Goal: Task Accomplishment & Management: Manage account settings

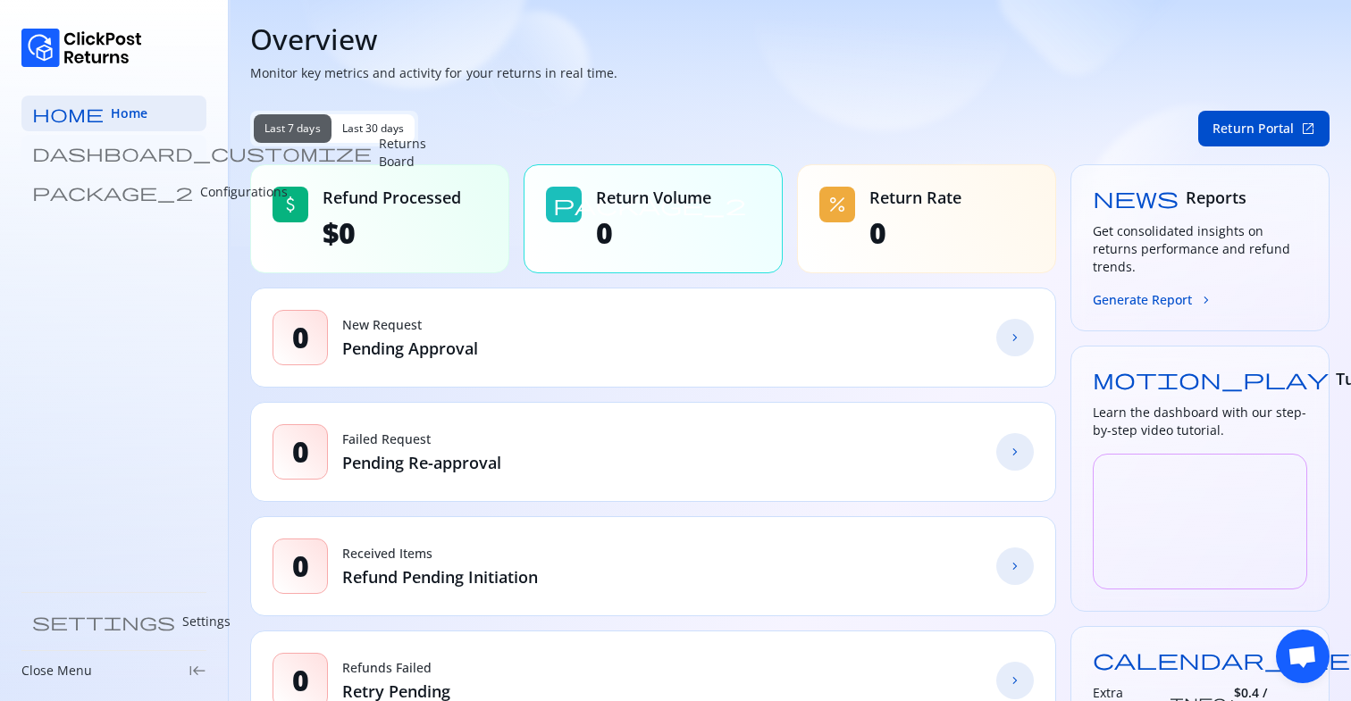
click at [379, 154] on p "Returns Board" at bounding box center [402, 153] width 47 height 36
click at [379, 144] on p "Returns Board" at bounding box center [402, 153] width 47 height 36
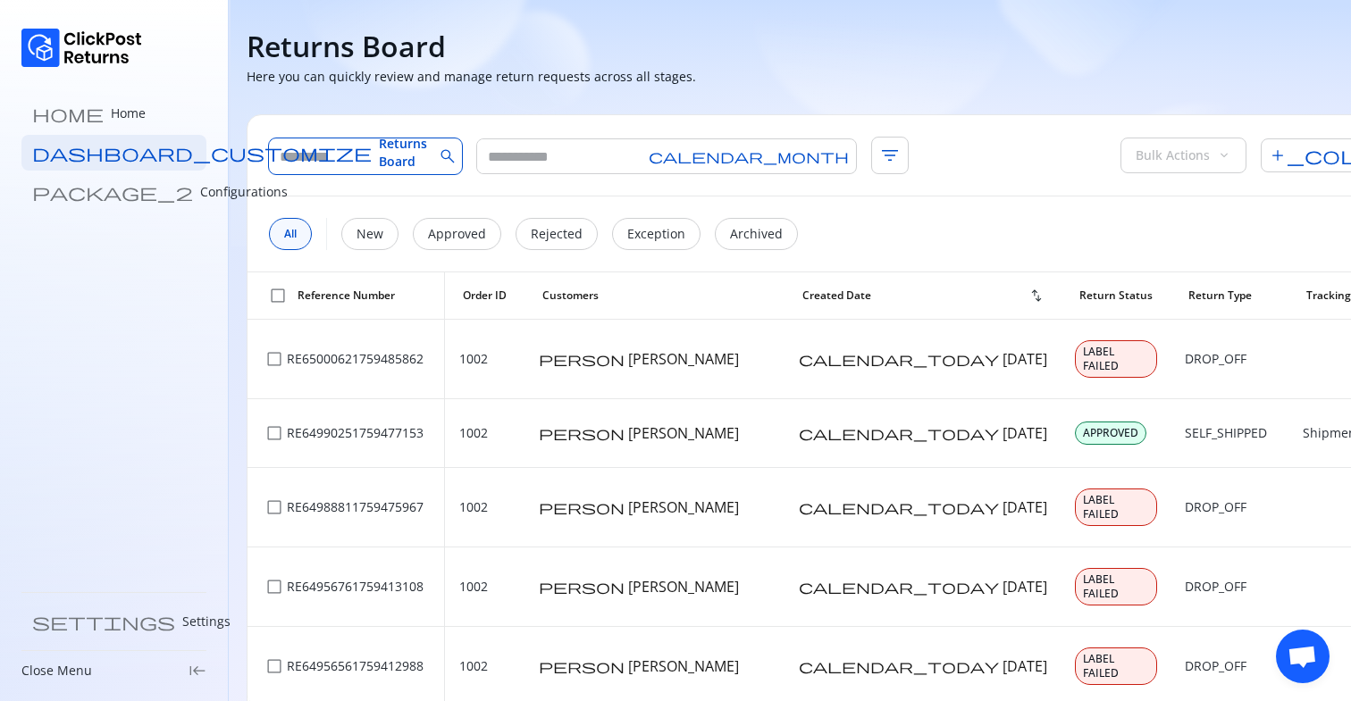
click at [372, 155] on input "text" at bounding box center [351, 156] width 164 height 36
type input "*****"
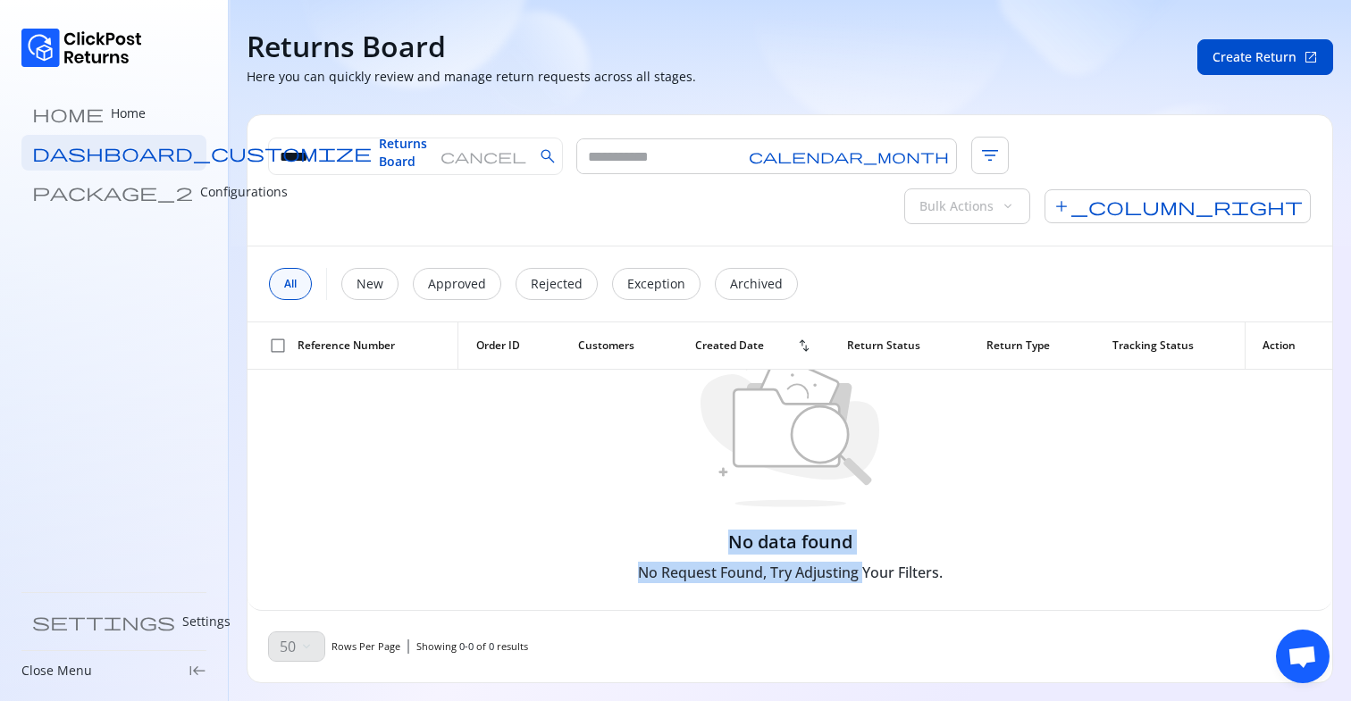
drag, startPoint x: 733, startPoint y: 512, endPoint x: 865, endPoint y: 552, distance: 138.2
click at [865, 552] on div "No data found No Request Found, Try Adjusting Your Filters." at bounding box center [789, 466] width 357 height 288
click at [865, 562] on h6 "No Request Found, Try Adjusting Your Filters." at bounding box center [790, 572] width 305 height 21
click at [464, 155] on span "cancel" at bounding box center [483, 156] width 86 height 14
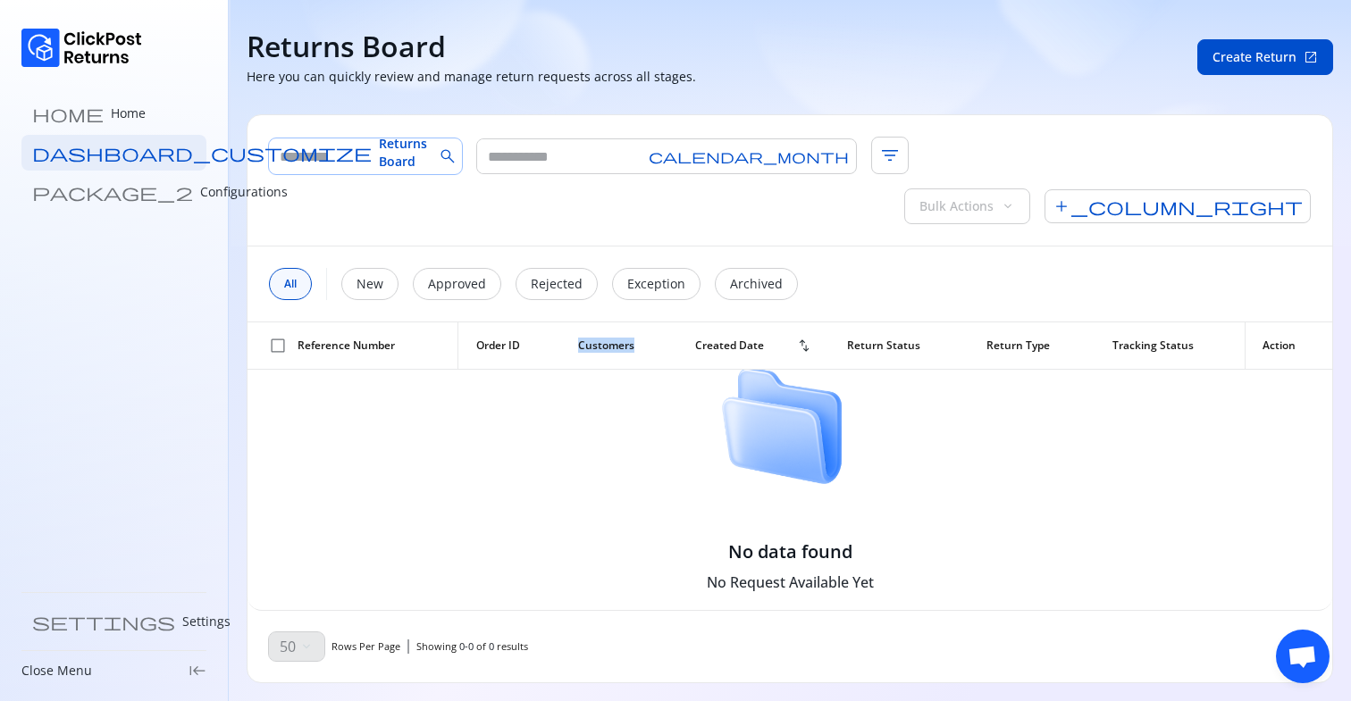
drag, startPoint x: 527, startPoint y: 289, endPoint x: 641, endPoint y: 289, distance: 113.5
click at [641, 322] on tr "check_box_outline_blank Reference Number Order ID Customers Created Date swap_v…" at bounding box center [789, 345] width 1084 height 47
click at [498, 322] on th "Order ID" at bounding box center [509, 345] width 102 height 47
click at [807, 339] on span "swap_vert" at bounding box center [804, 346] width 14 height 14
click at [807, 339] on span "arrow_upward_alt" at bounding box center [804, 346] width 14 height 14
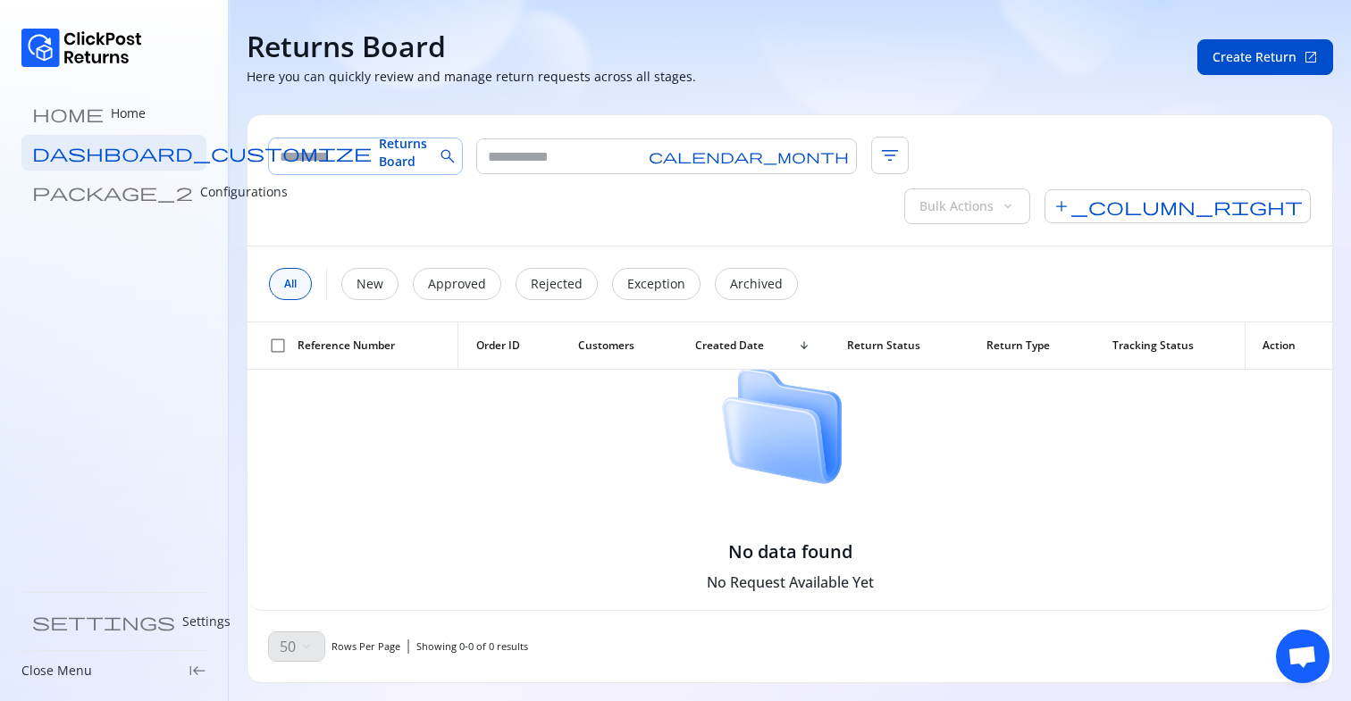
click at [807, 339] on span "arrow_downward_alt" at bounding box center [804, 346] width 14 height 14
click at [807, 339] on span "arrow_upward_alt" at bounding box center [804, 346] width 14 height 14
click at [805, 339] on span "arrow_downward_alt" at bounding box center [804, 346] width 14 height 14
click at [200, 191] on p "Configurations" at bounding box center [244, 192] width 88 height 18
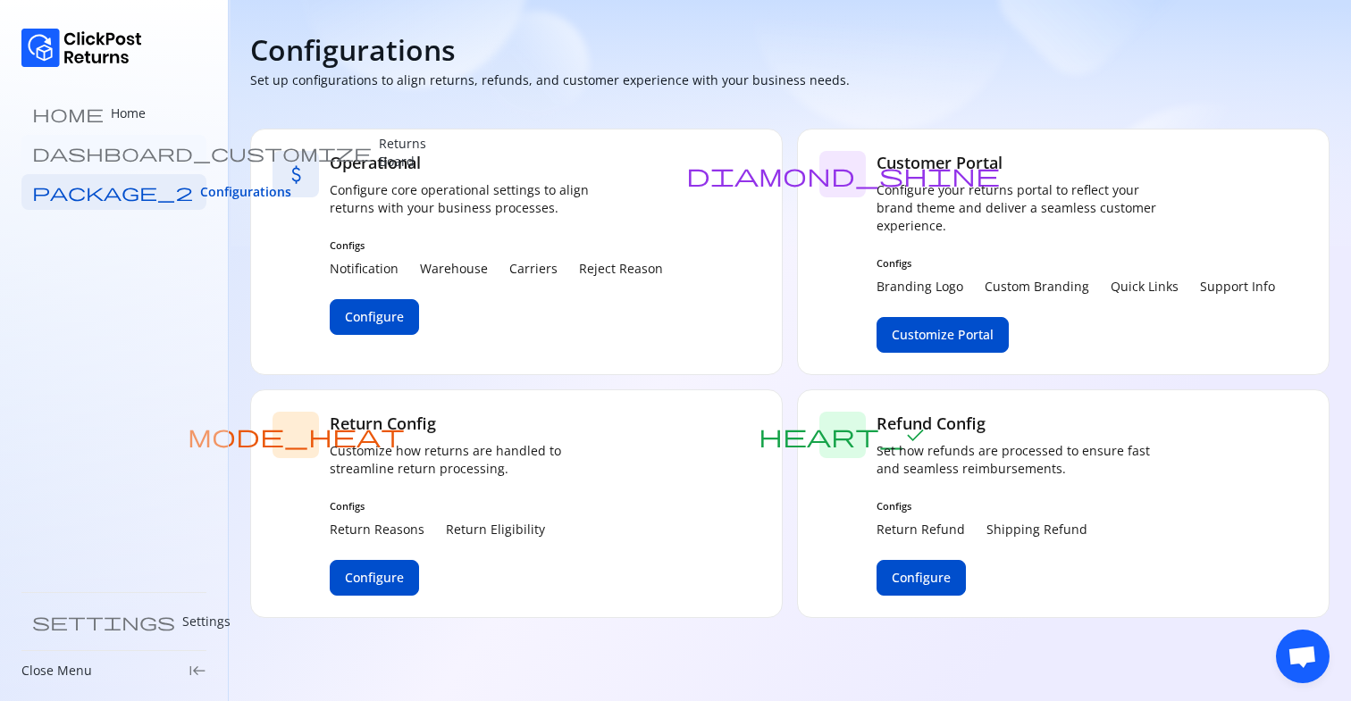
click at [144, 144] on link "dashboard_customize Returns Board" at bounding box center [113, 153] width 185 height 36
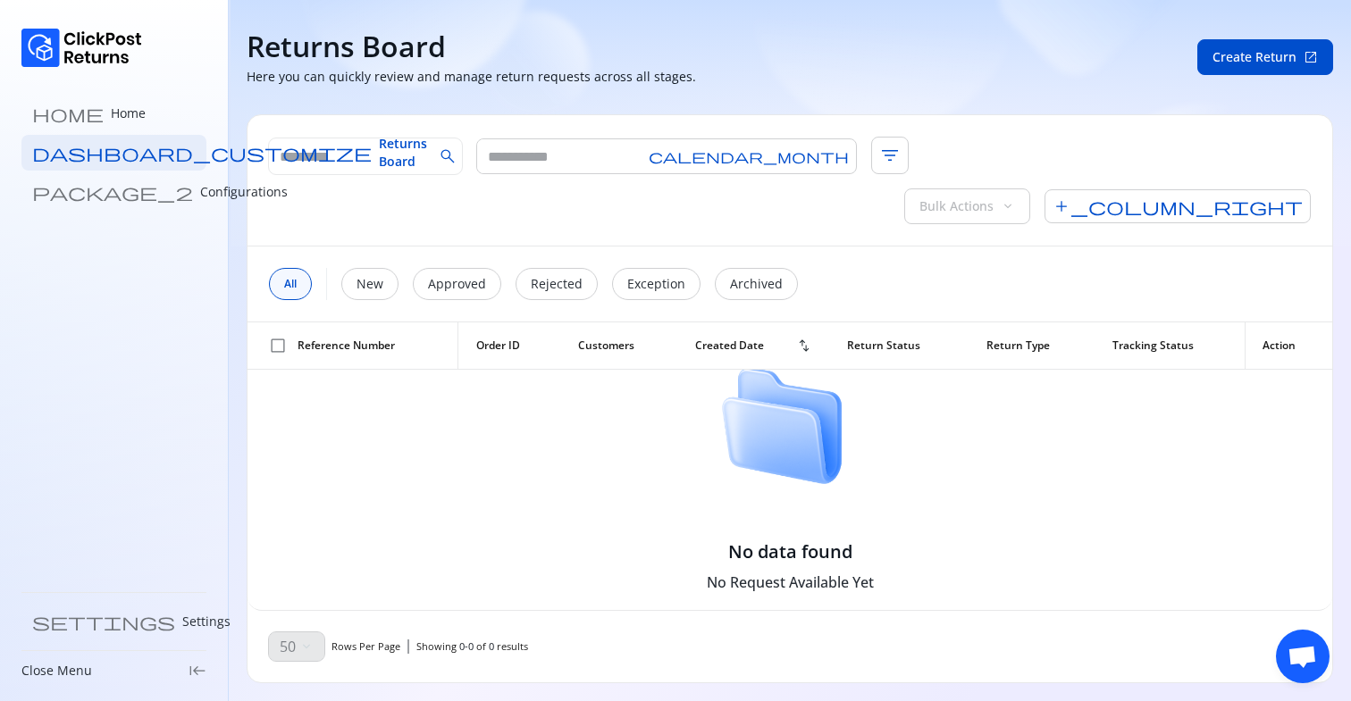
click at [144, 144] on link "dashboard_customize Returns Board" at bounding box center [113, 153] width 185 height 36
click at [200, 188] on p "Configurations" at bounding box center [244, 192] width 88 height 18
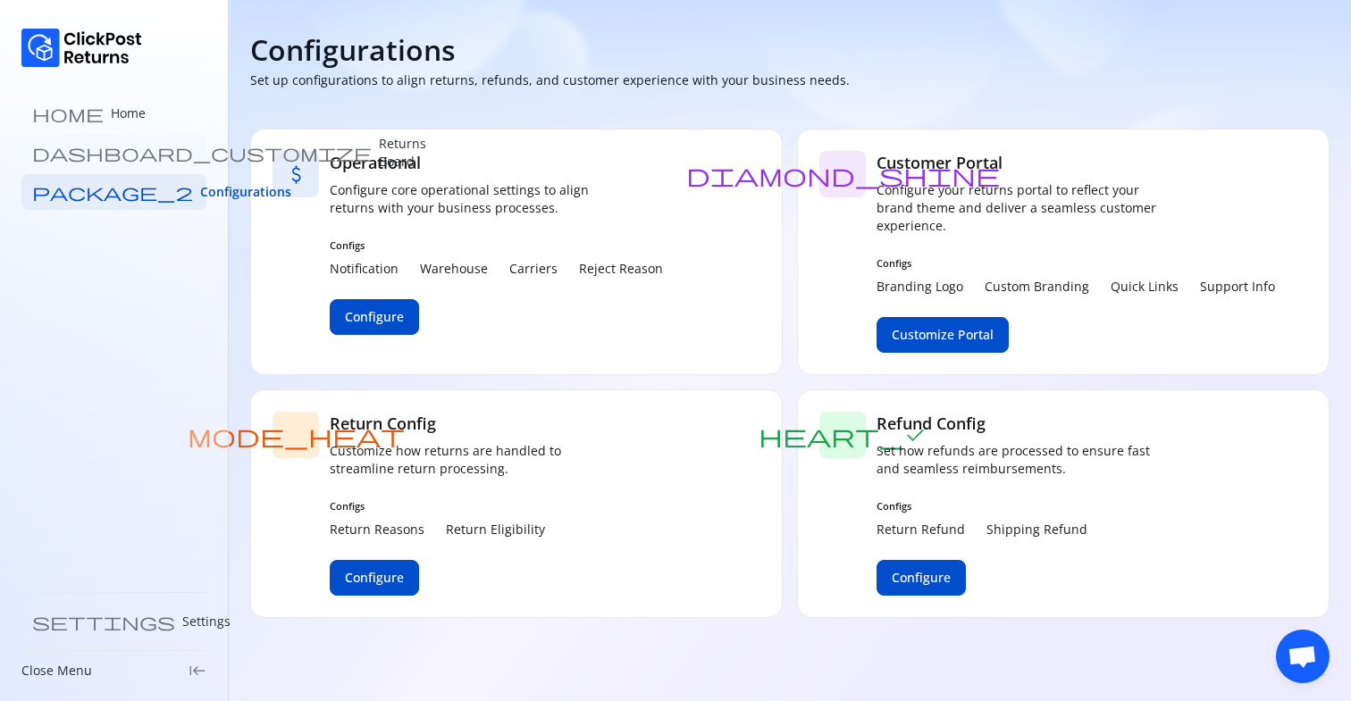
click at [379, 153] on p "Returns Board" at bounding box center [402, 153] width 47 height 36
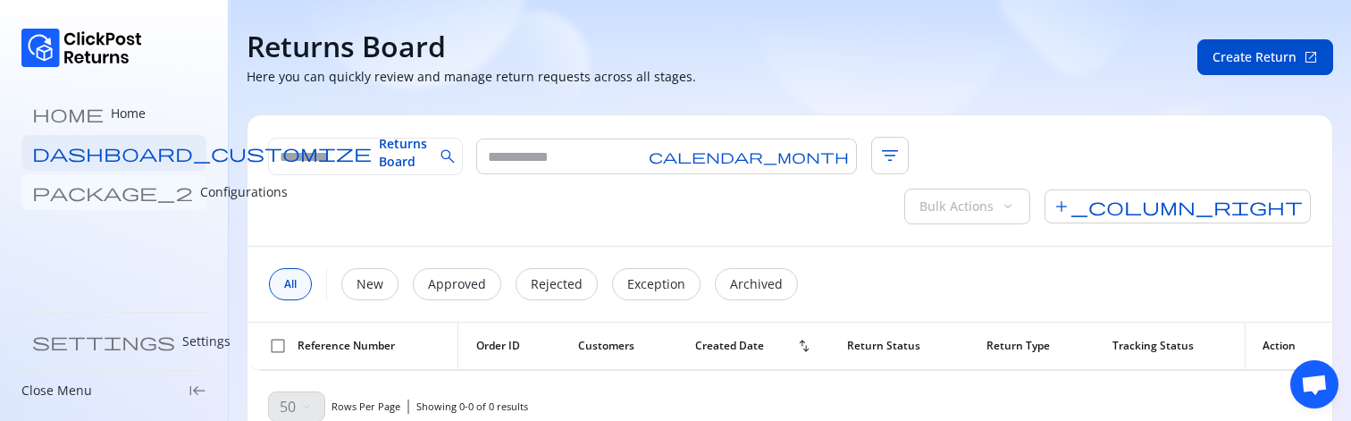
click at [83, 181] on link "package_2 Configurations" at bounding box center [113, 192] width 185 height 36
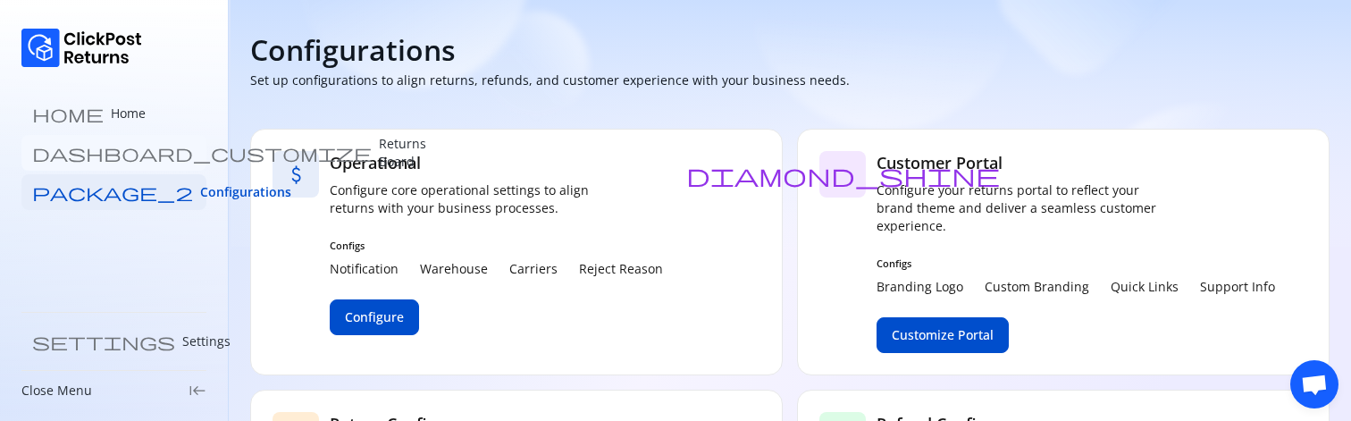
click at [379, 150] on p "Returns Board" at bounding box center [402, 153] width 47 height 36
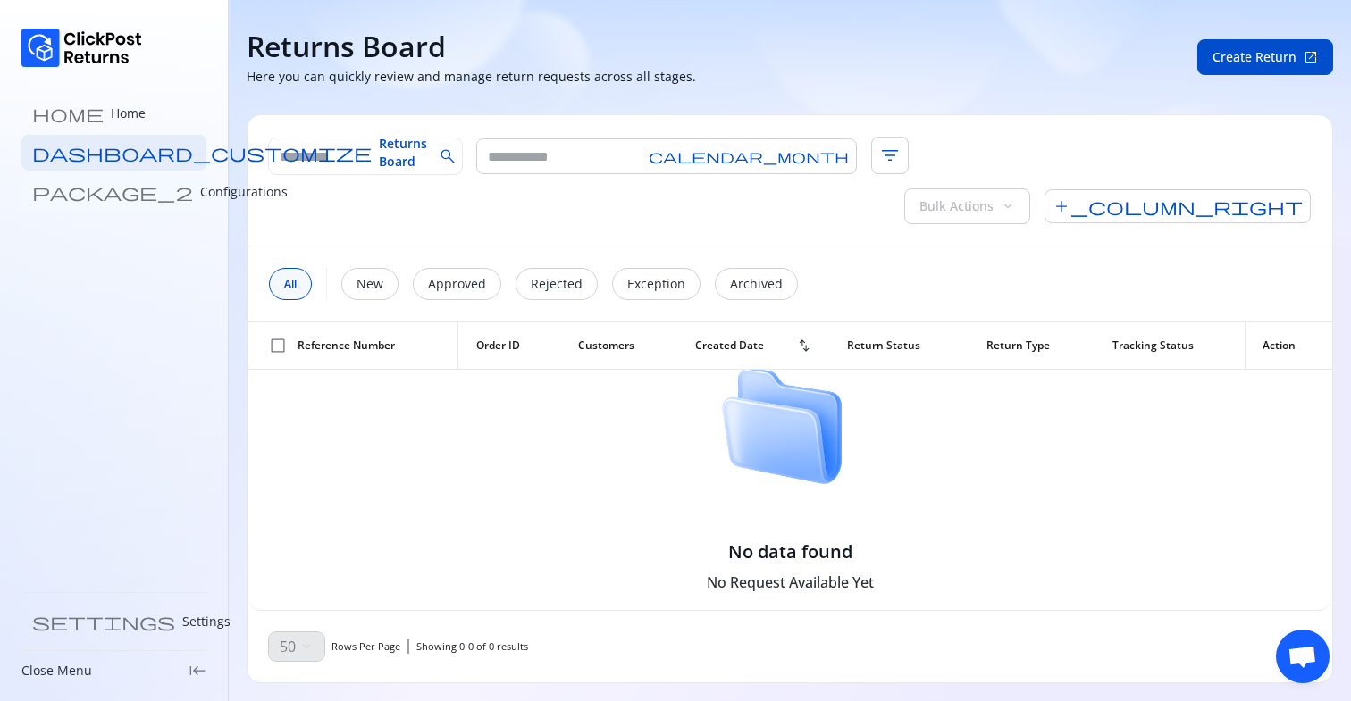
click at [200, 194] on p "Configurations" at bounding box center [244, 192] width 88 height 18
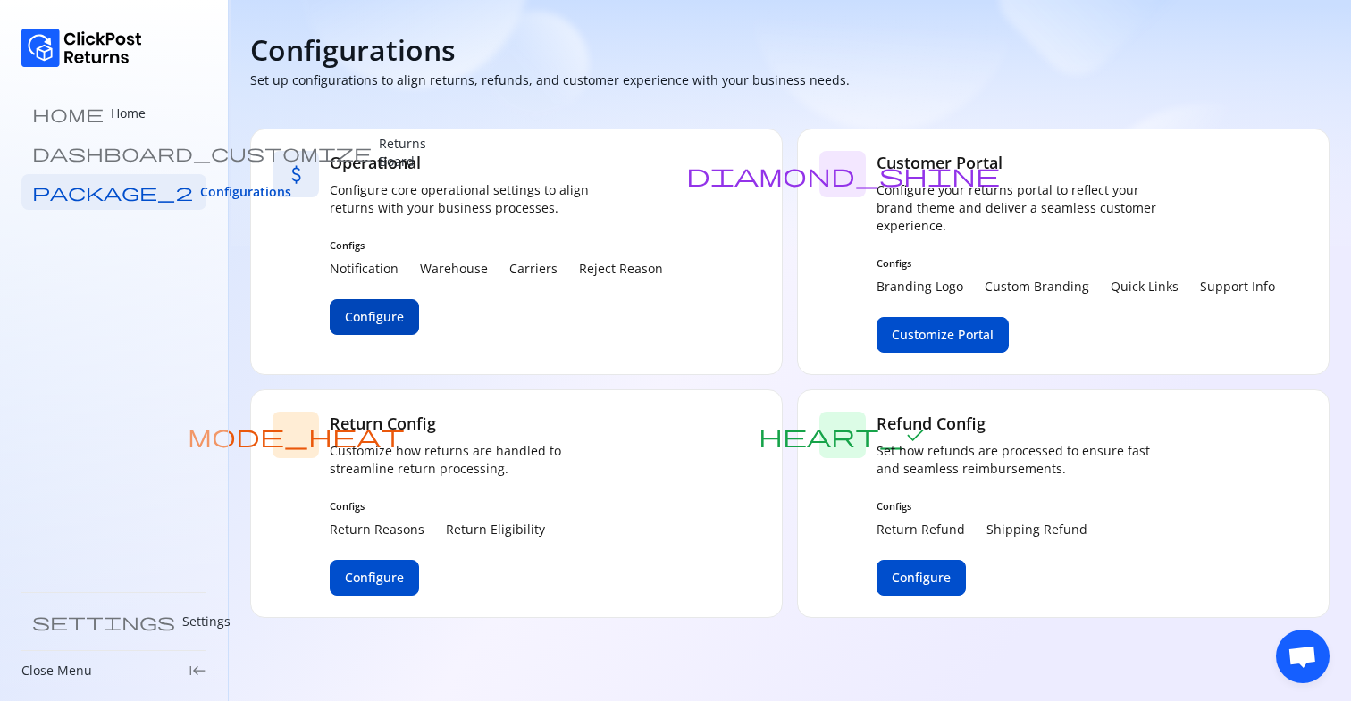
click at [387, 319] on span "Configure" at bounding box center [374, 317] width 59 height 18
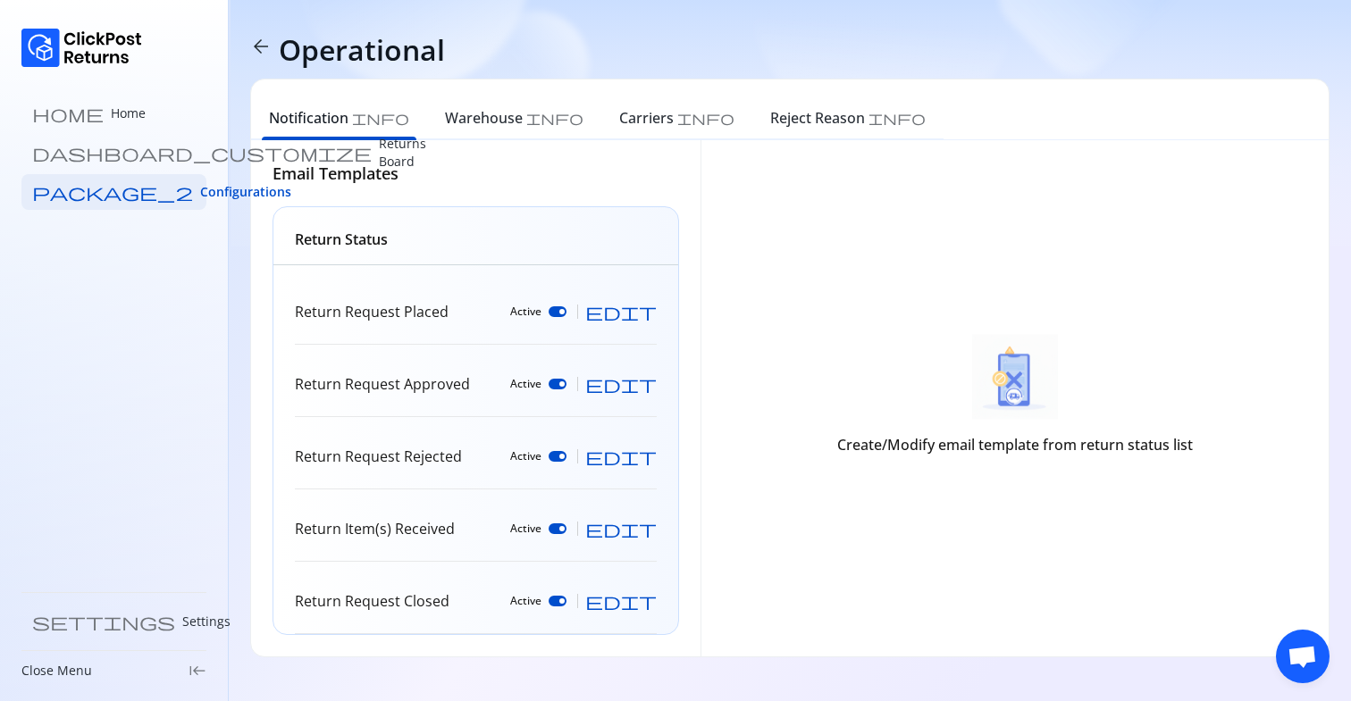
click at [643, 316] on span "edit" at bounding box center [620, 312] width 71 height 18
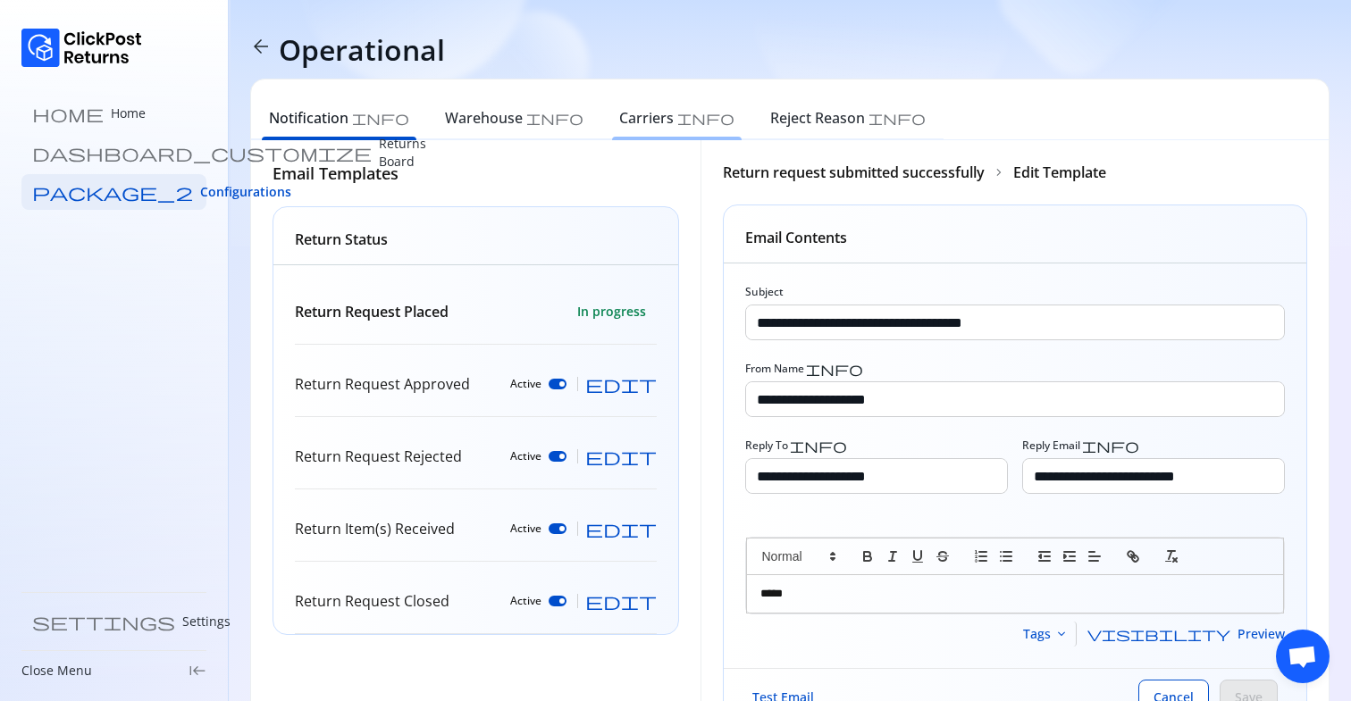
click at [601, 134] on div "Carriers info" at bounding box center [676, 120] width 151 height 39
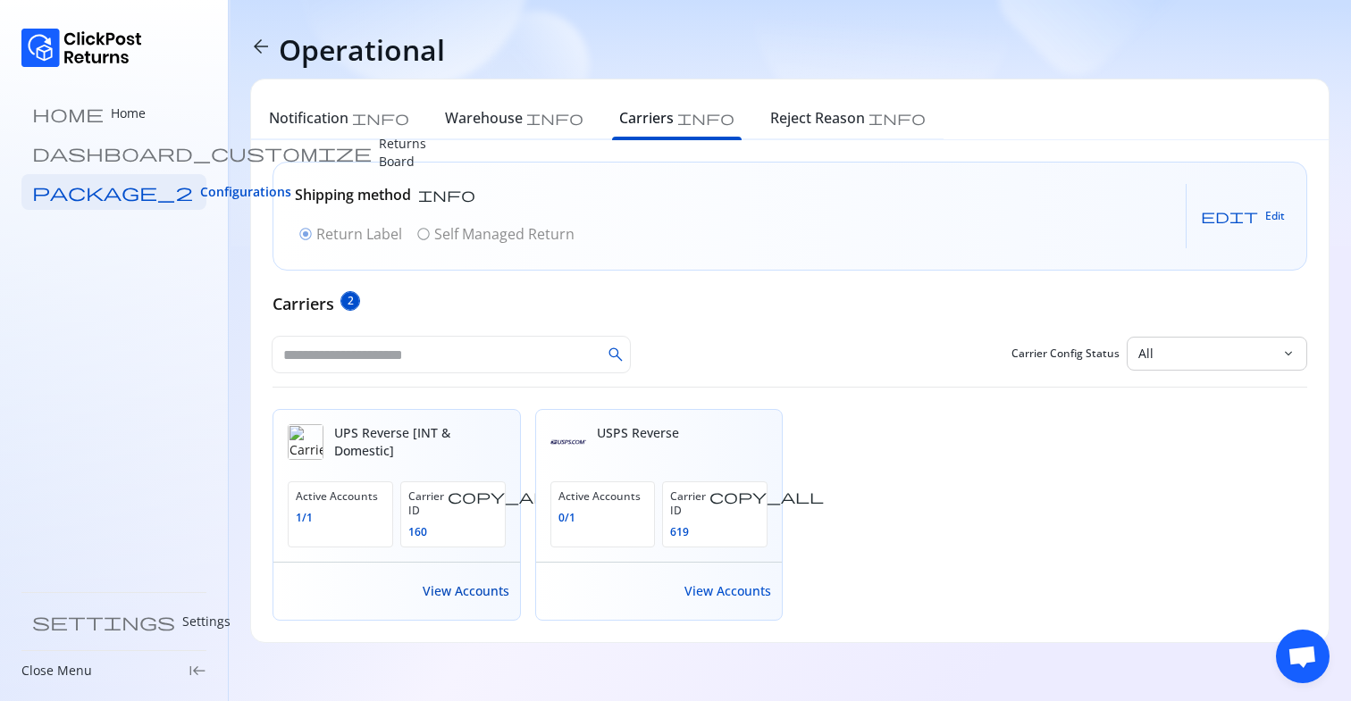
click at [475, 582] on span "View Accounts" at bounding box center [466, 591] width 87 height 18
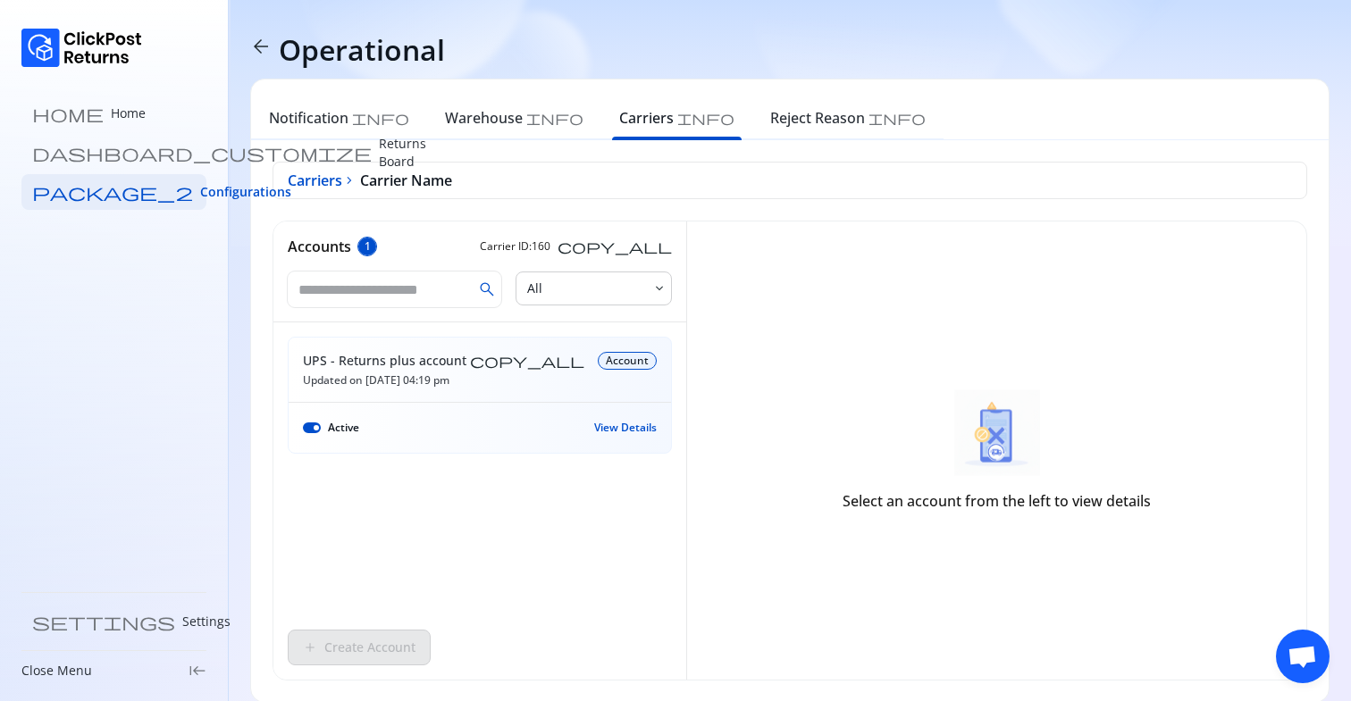
click at [614, 427] on span "View Details" at bounding box center [625, 428] width 63 height 14
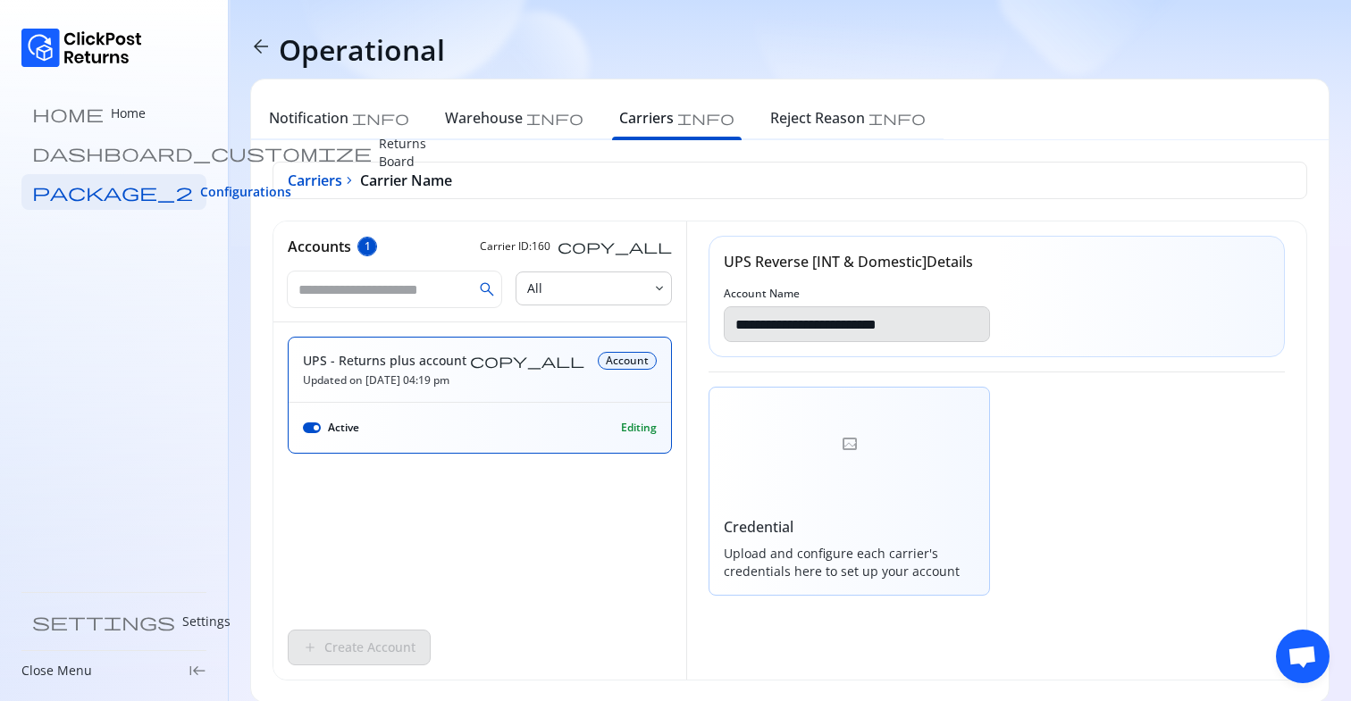
click at [825, 454] on div at bounding box center [848, 445] width 279 height 114
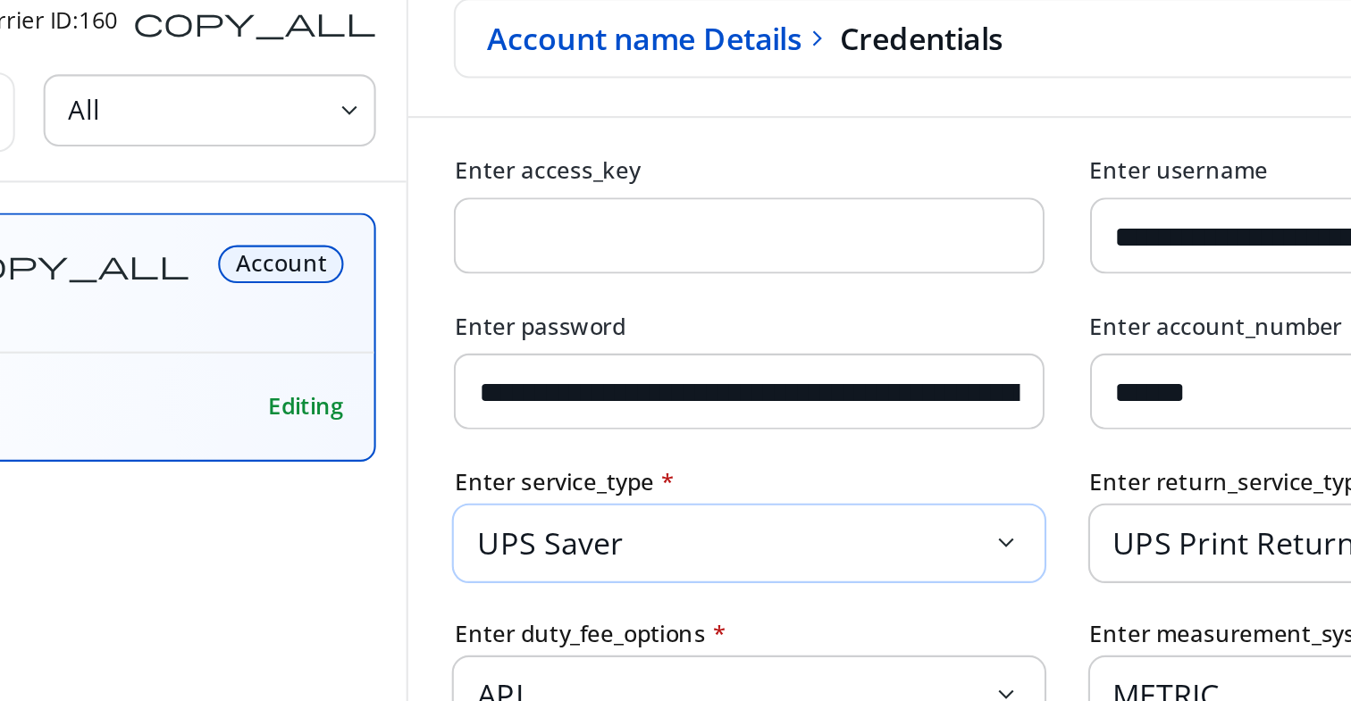
click at [957, 502] on div "UPS Saver keyboard_arrow_down" at bounding box center [846, 492] width 255 height 21
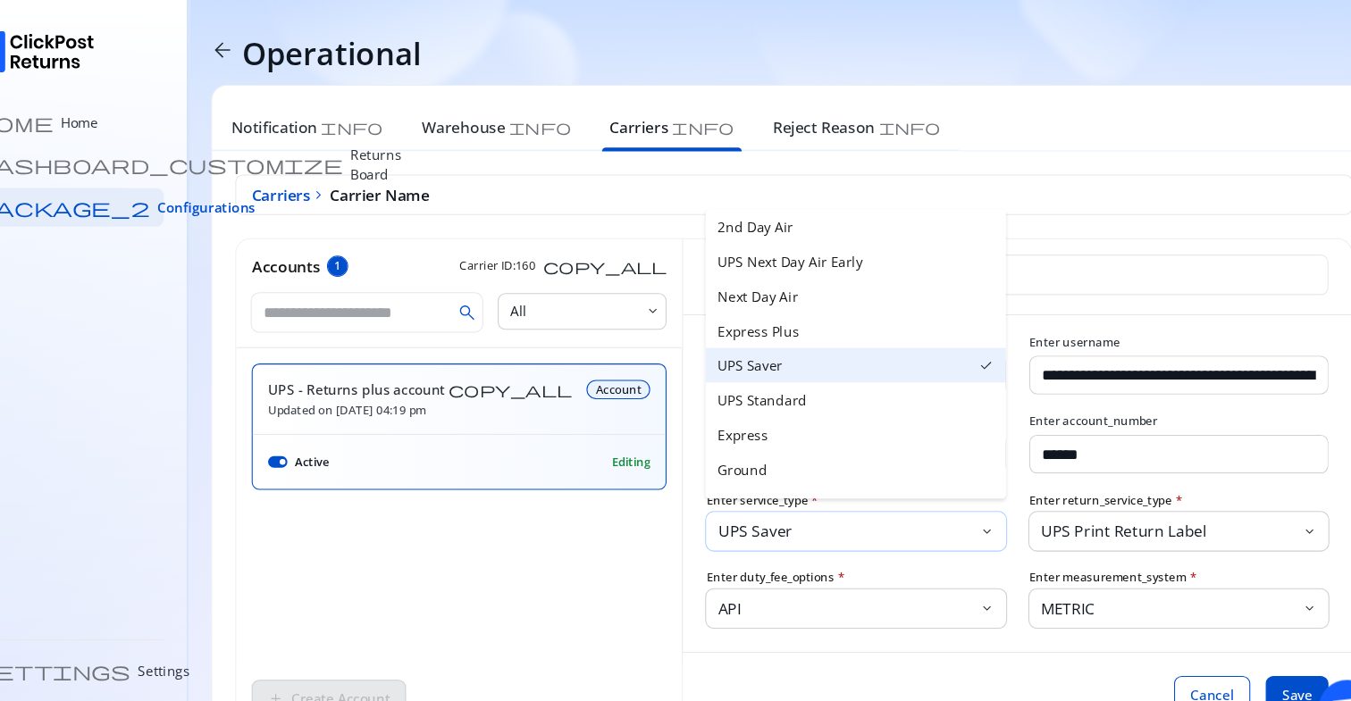
click at [959, 506] on button "UPS Saver keyboard_arrow_down" at bounding box center [846, 492] width 277 height 36
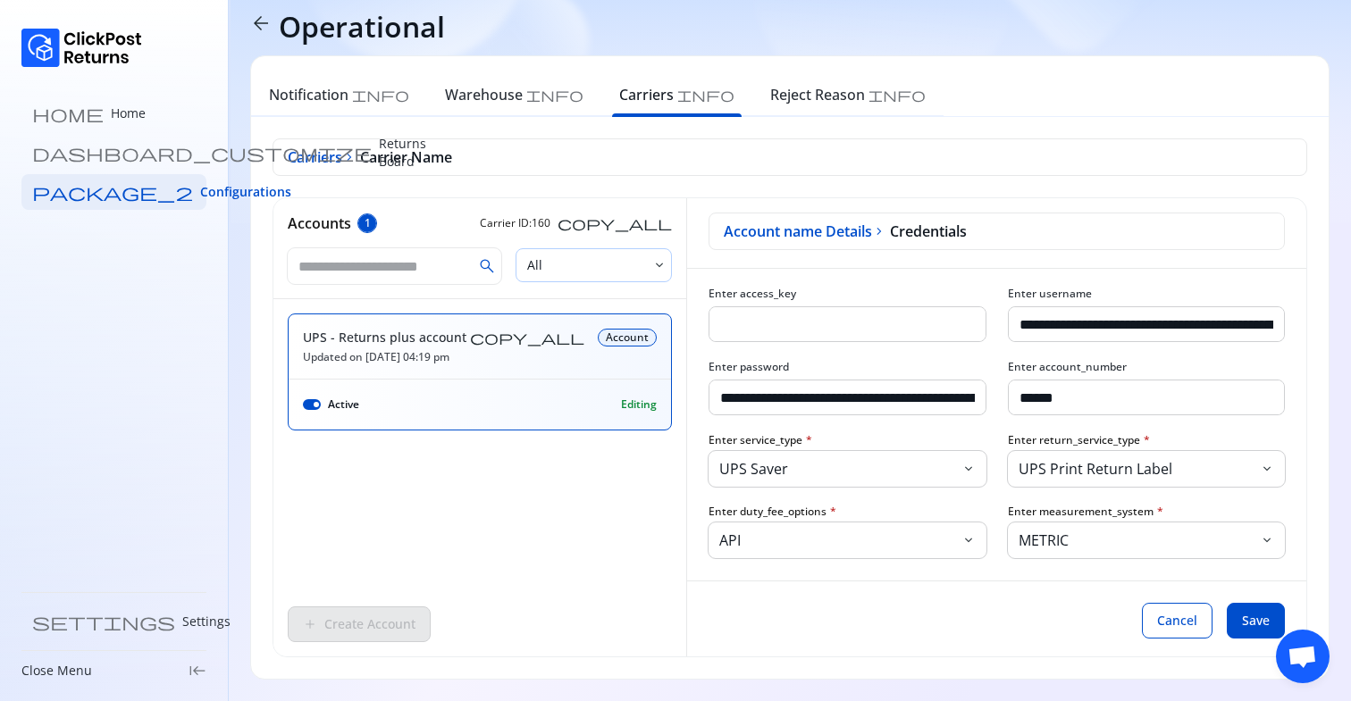
click at [612, 257] on p "All" at bounding box center [595, 265] width 136 height 18
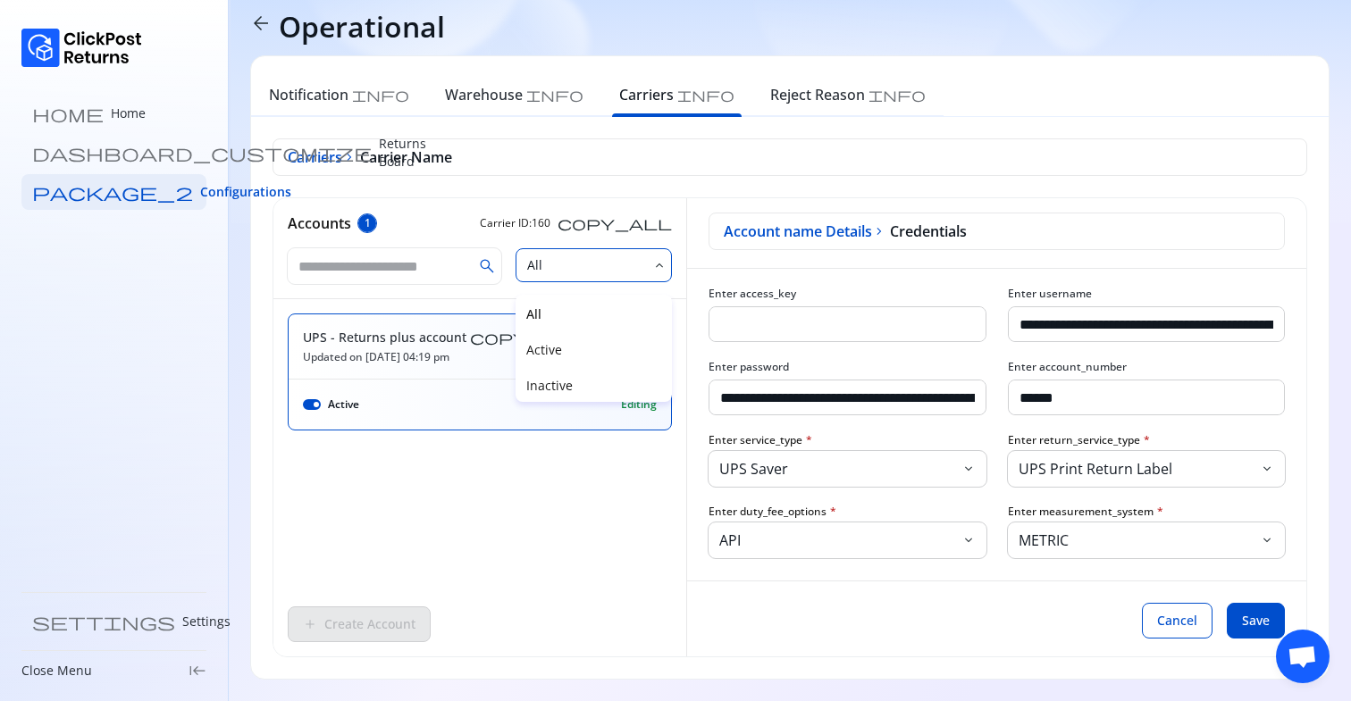
click at [612, 257] on p "All" at bounding box center [595, 265] width 136 height 18
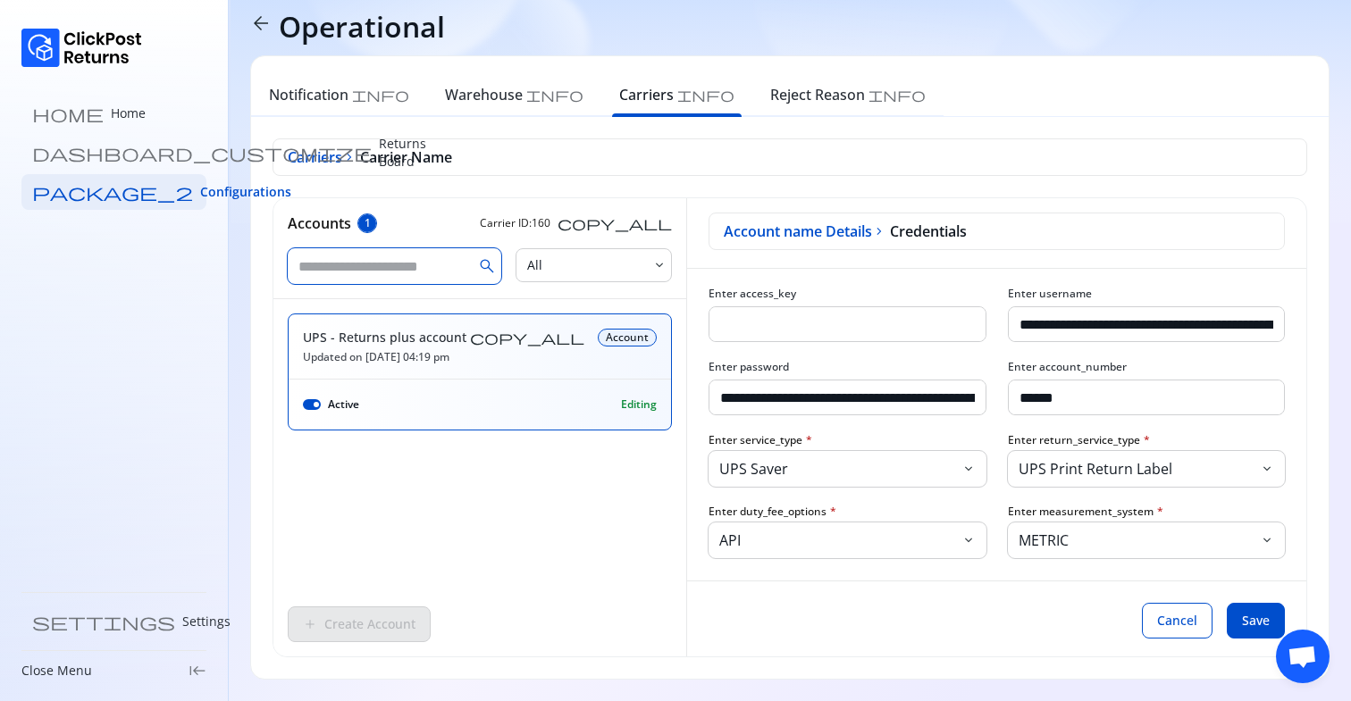
click at [419, 262] on input "text" at bounding box center [380, 266] width 185 height 36
click at [540, 212] on div "Accounts 1 Carrier ID: 160 copy_all" at bounding box center [479, 216] width 413 height 36
click at [918, 465] on p "UPS Saver" at bounding box center [838, 468] width 238 height 21
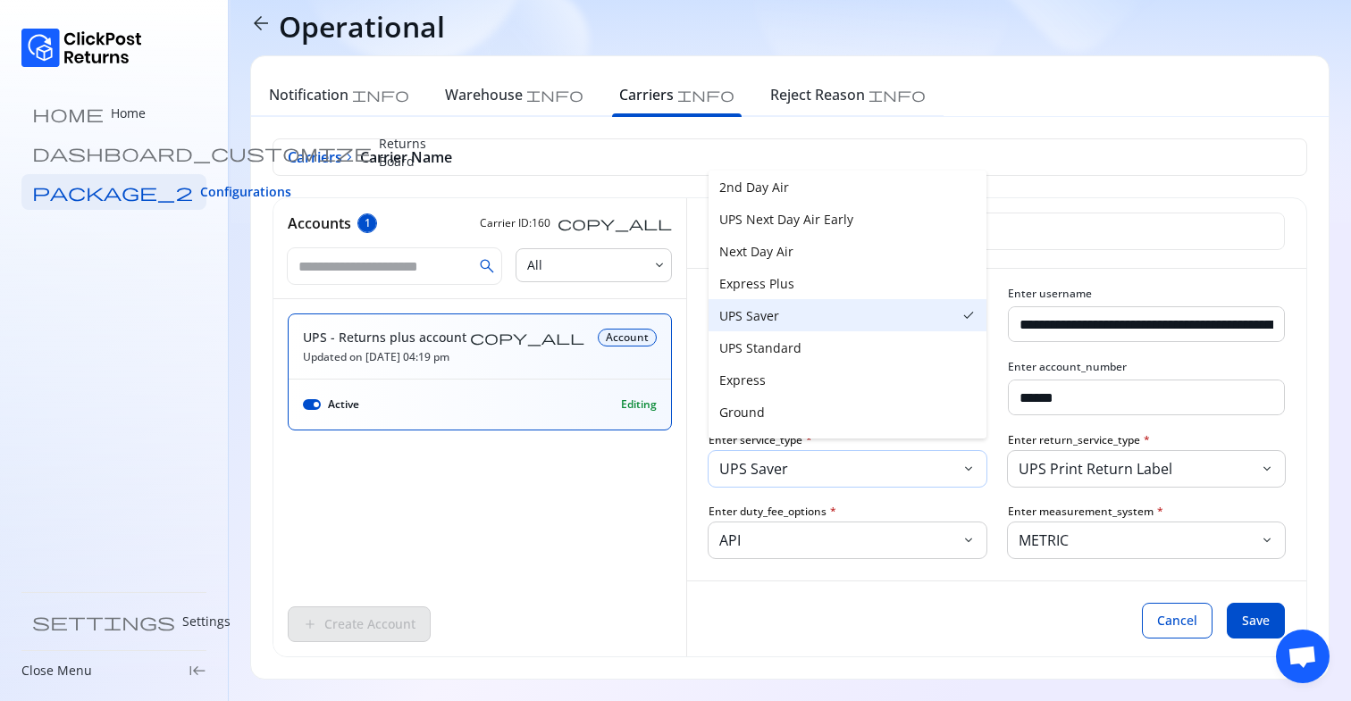
click at [868, 459] on p "UPS Saver" at bounding box center [838, 468] width 238 height 21
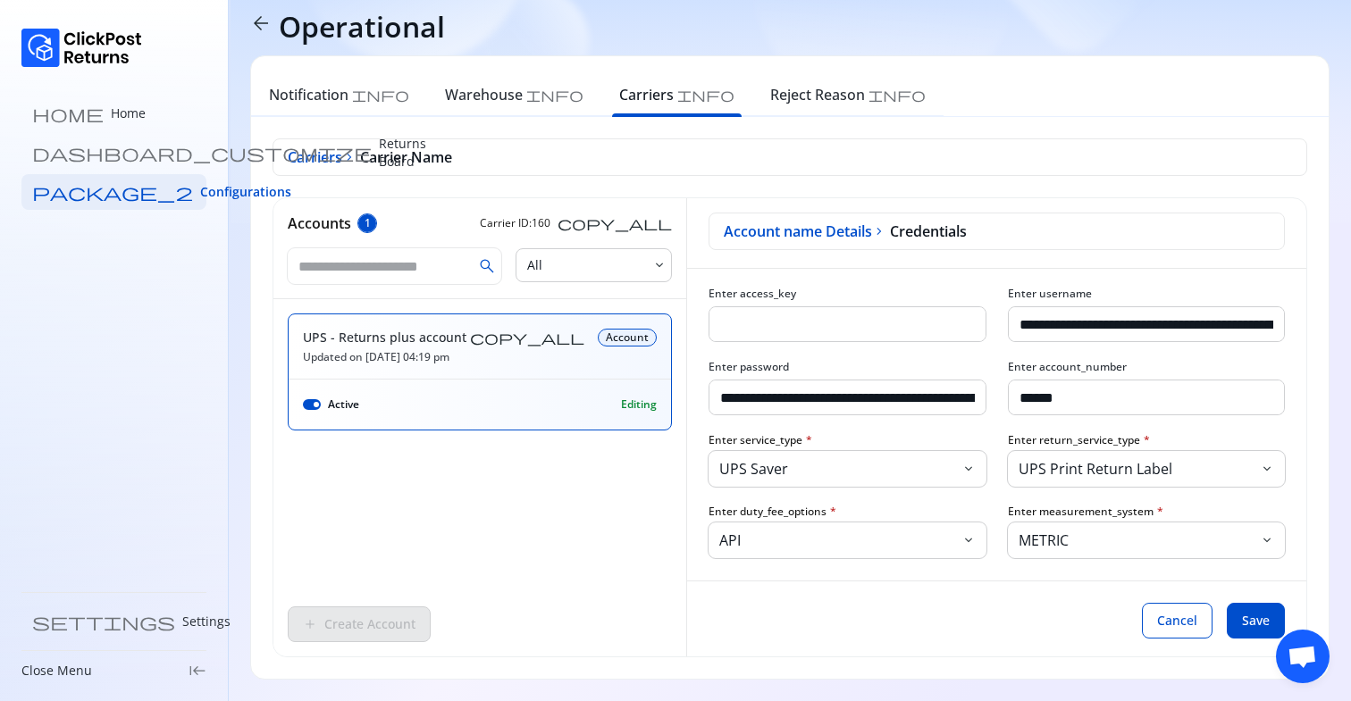
click at [619, 91] on h6 "Carriers" at bounding box center [646, 94] width 54 height 21
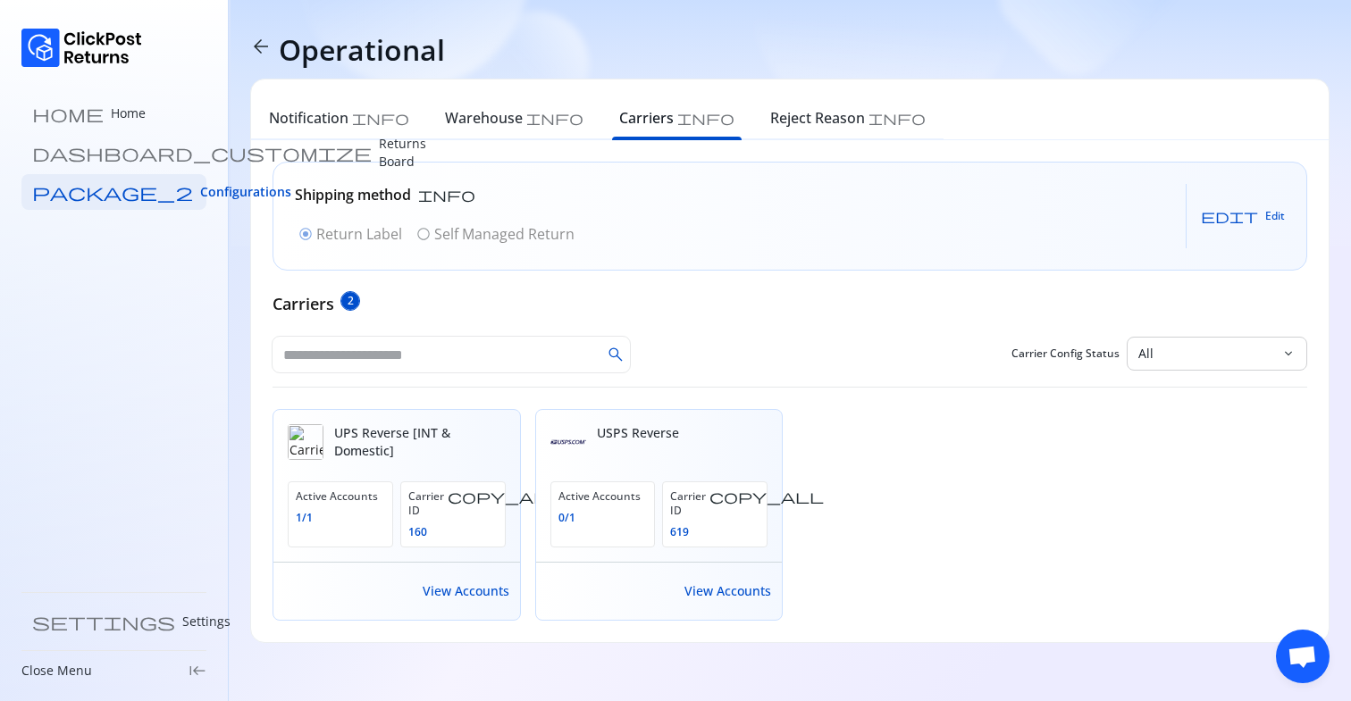
click at [352, 332] on div "Shipping method info radio_button_checked Return Label radio_button_unchecked S…" at bounding box center [789, 391] width 1034 height 459
click at [355, 351] on input "text" at bounding box center [436, 355] width 329 height 36
click at [379, 157] on p "Returns Board" at bounding box center [402, 153] width 47 height 36
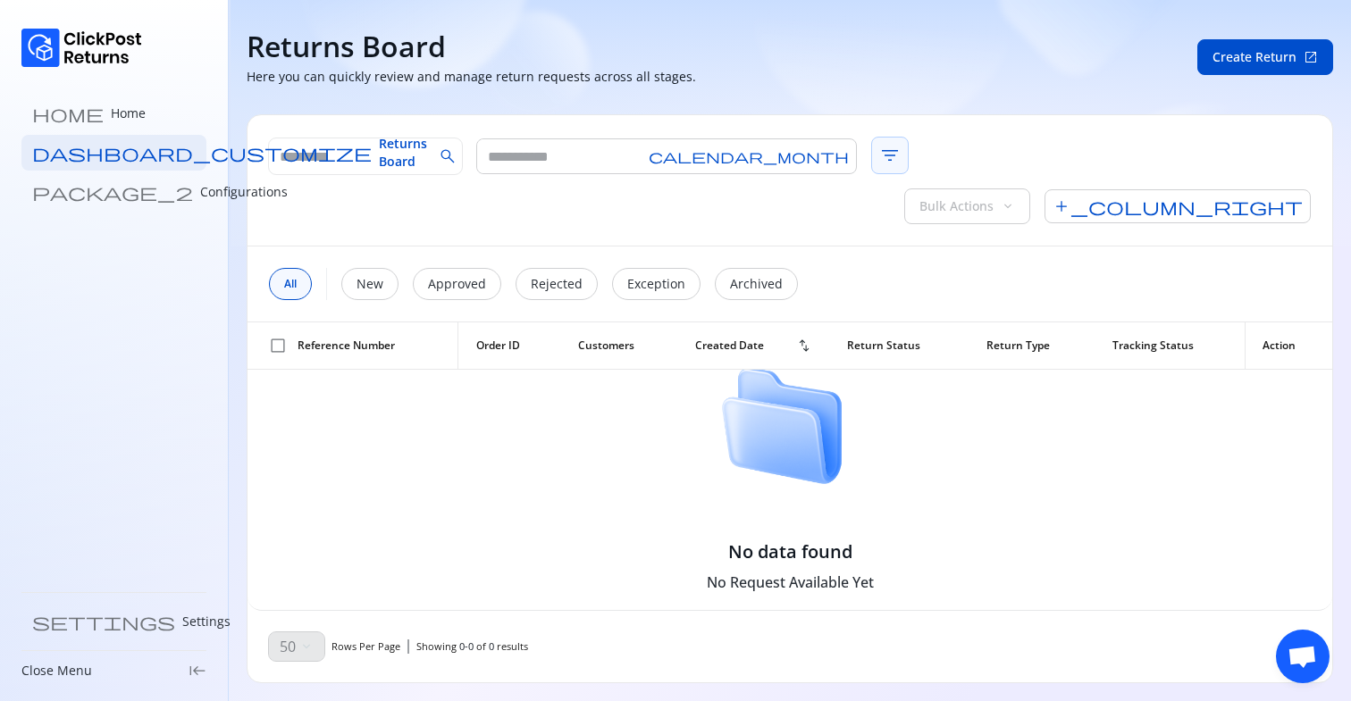
click at [871, 146] on span "filter_list" at bounding box center [890, 156] width 38 height 38
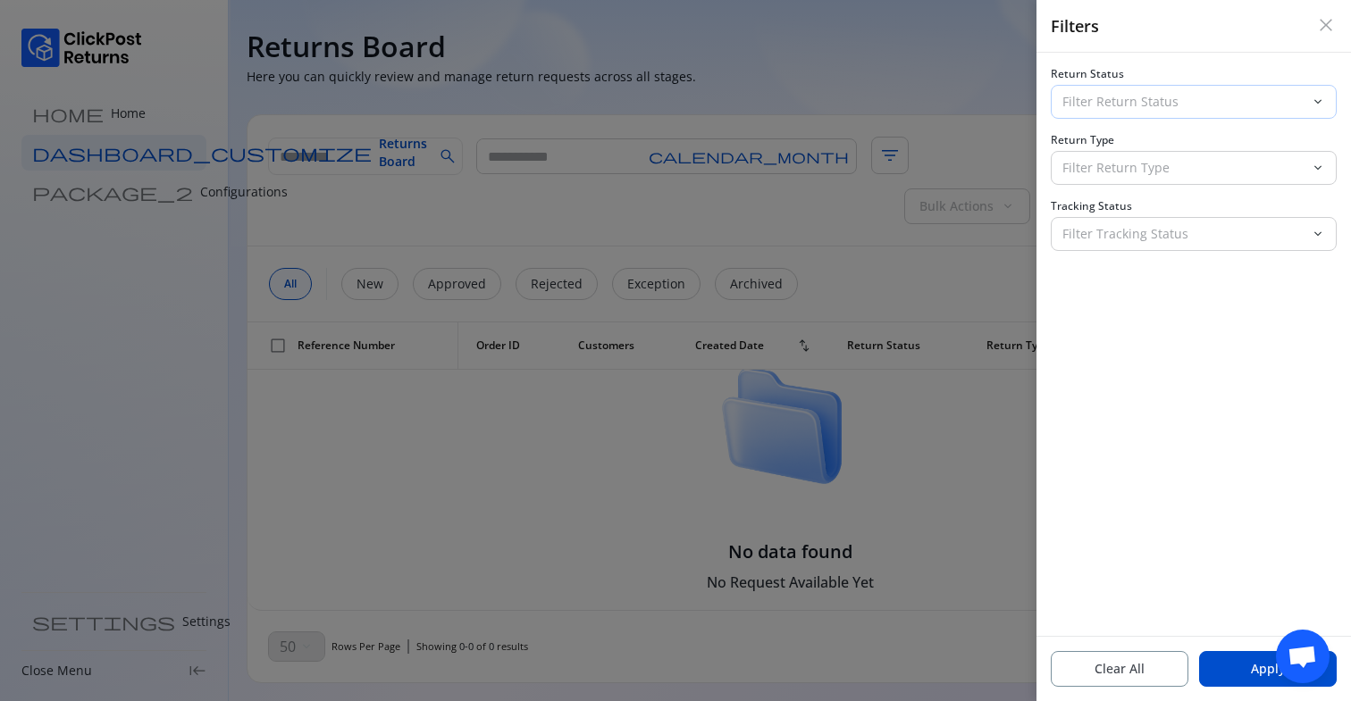
click at [1127, 111] on div "Filter Return Status" at bounding box center [1180, 102] width 259 height 32
click at [1190, 482] on div "Return Status Filter Return Status keyboard_arrow_down Return Type Filter Retur…" at bounding box center [1193, 344] width 314 height 583
click at [1112, 654] on button "Clear All" at bounding box center [1120, 669] width 138 height 36
click at [830, 577] on div at bounding box center [675, 350] width 1351 height 701
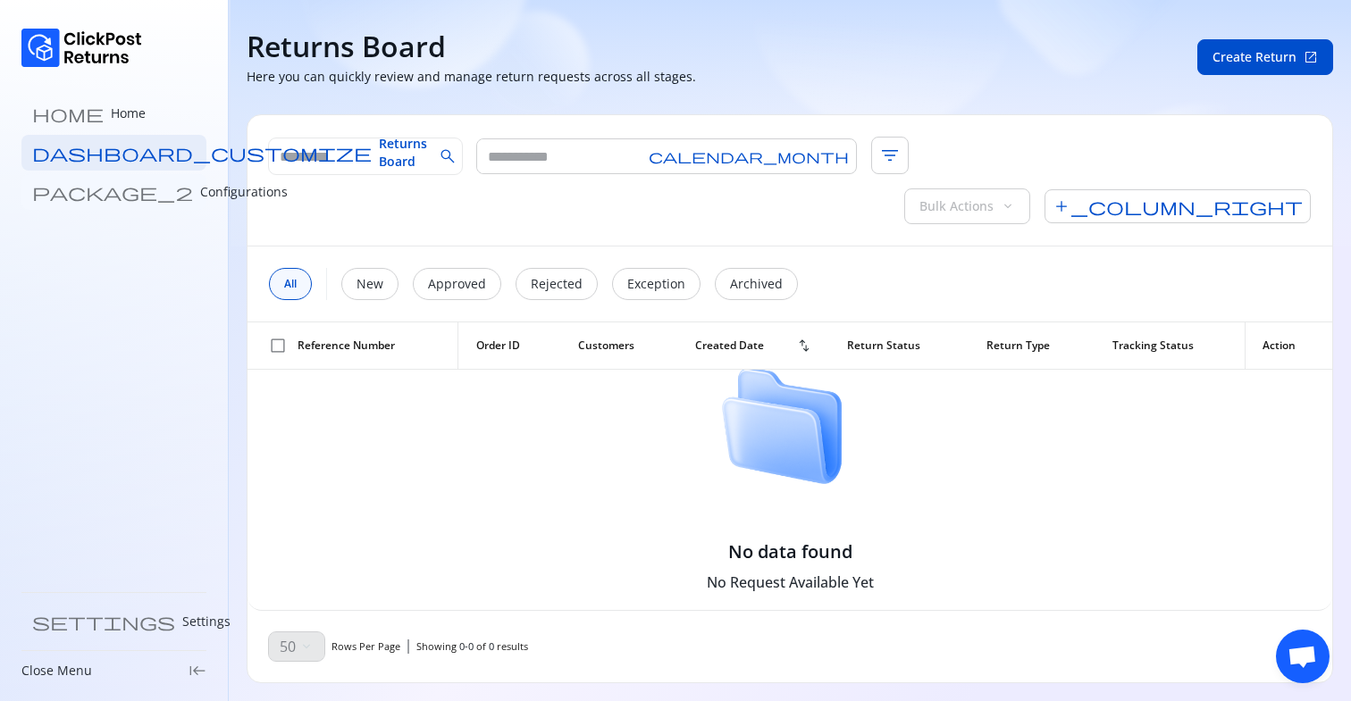
click at [200, 183] on p "Configurations" at bounding box center [244, 192] width 88 height 18
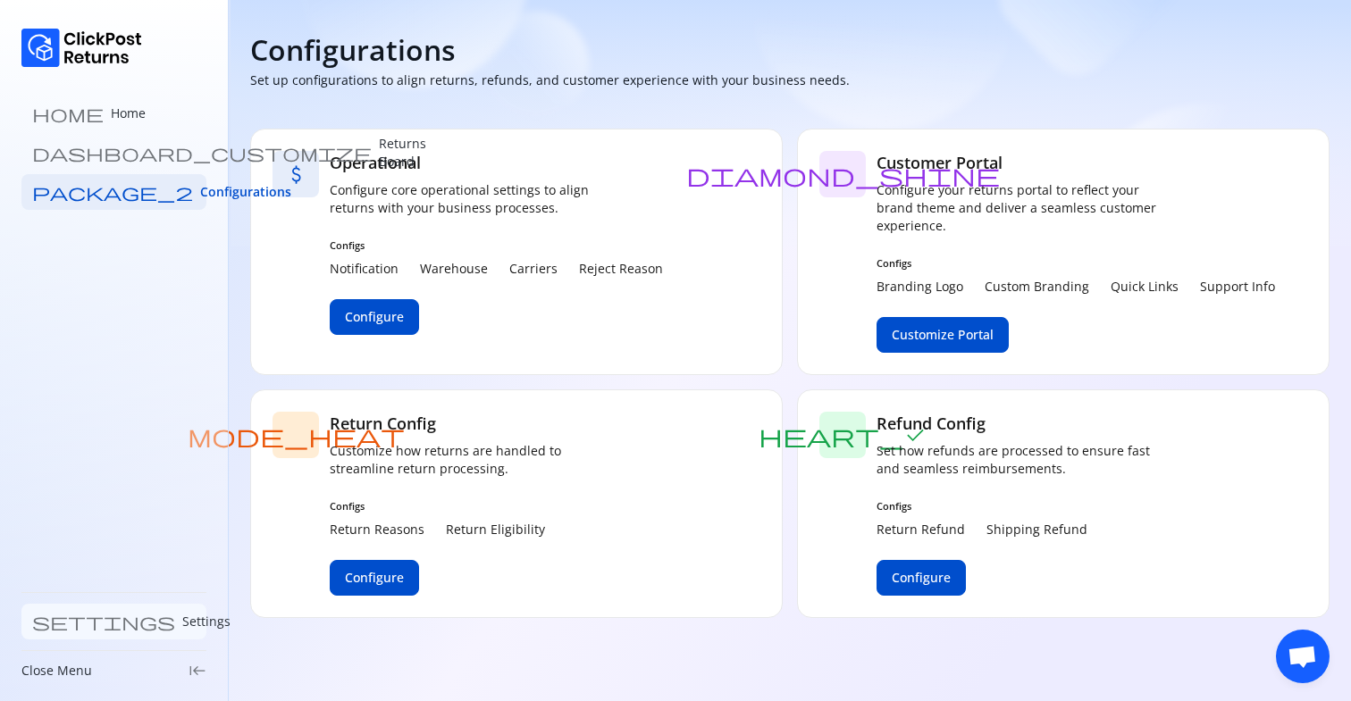
click at [182, 616] on p "Settings" at bounding box center [206, 622] width 48 height 18
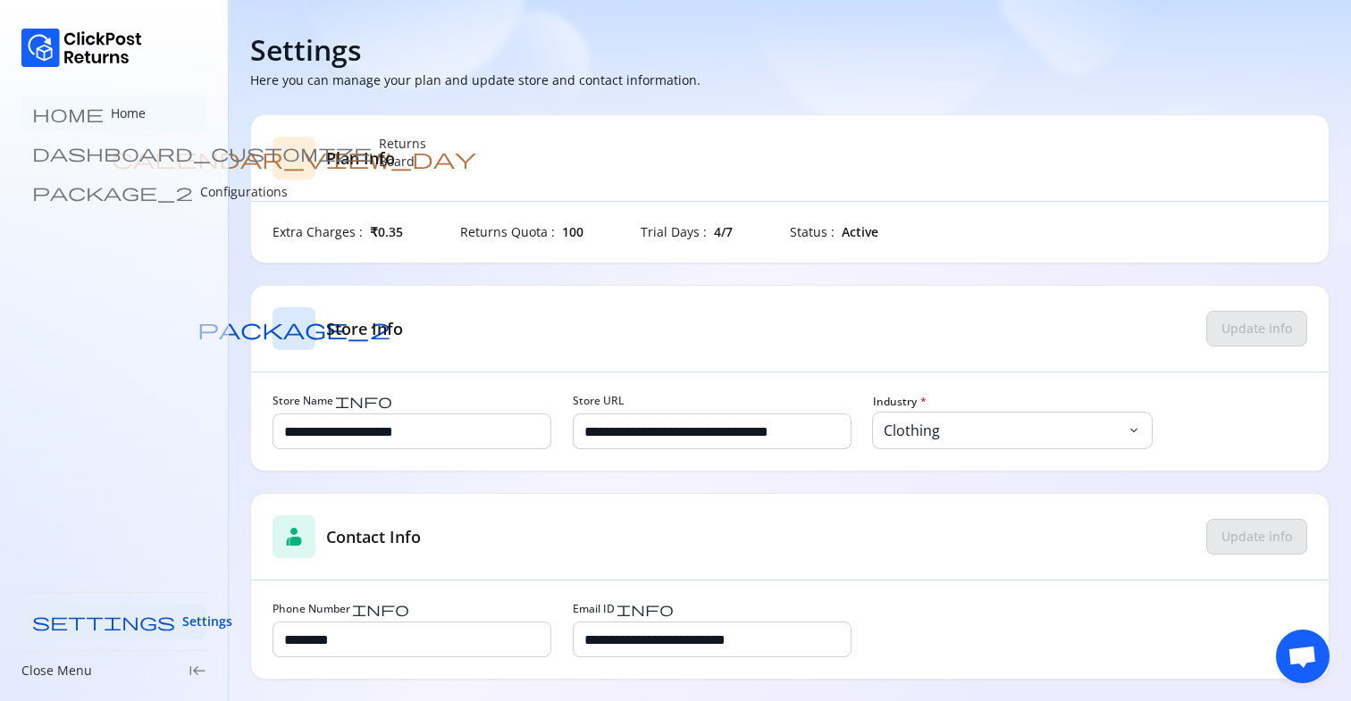
click at [111, 116] on p "Home" at bounding box center [128, 114] width 35 height 18
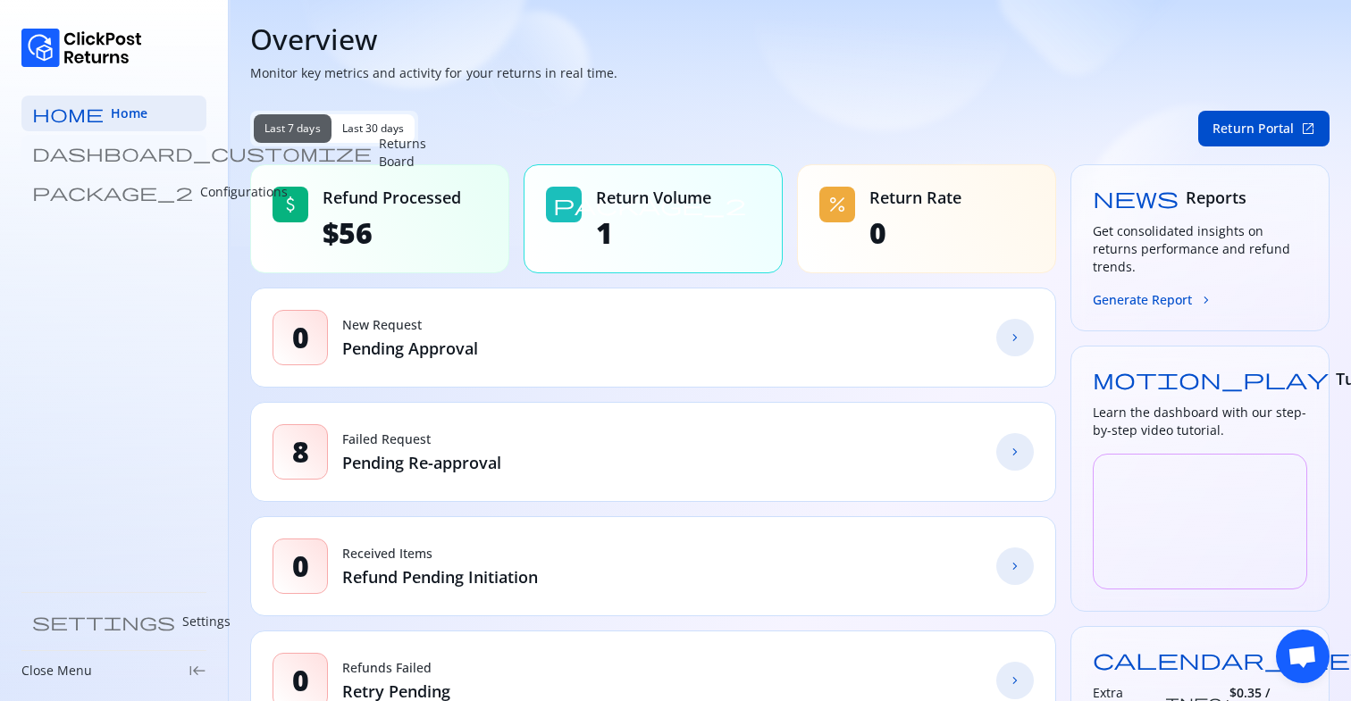
click at [379, 144] on p "Returns Board" at bounding box center [402, 153] width 47 height 36
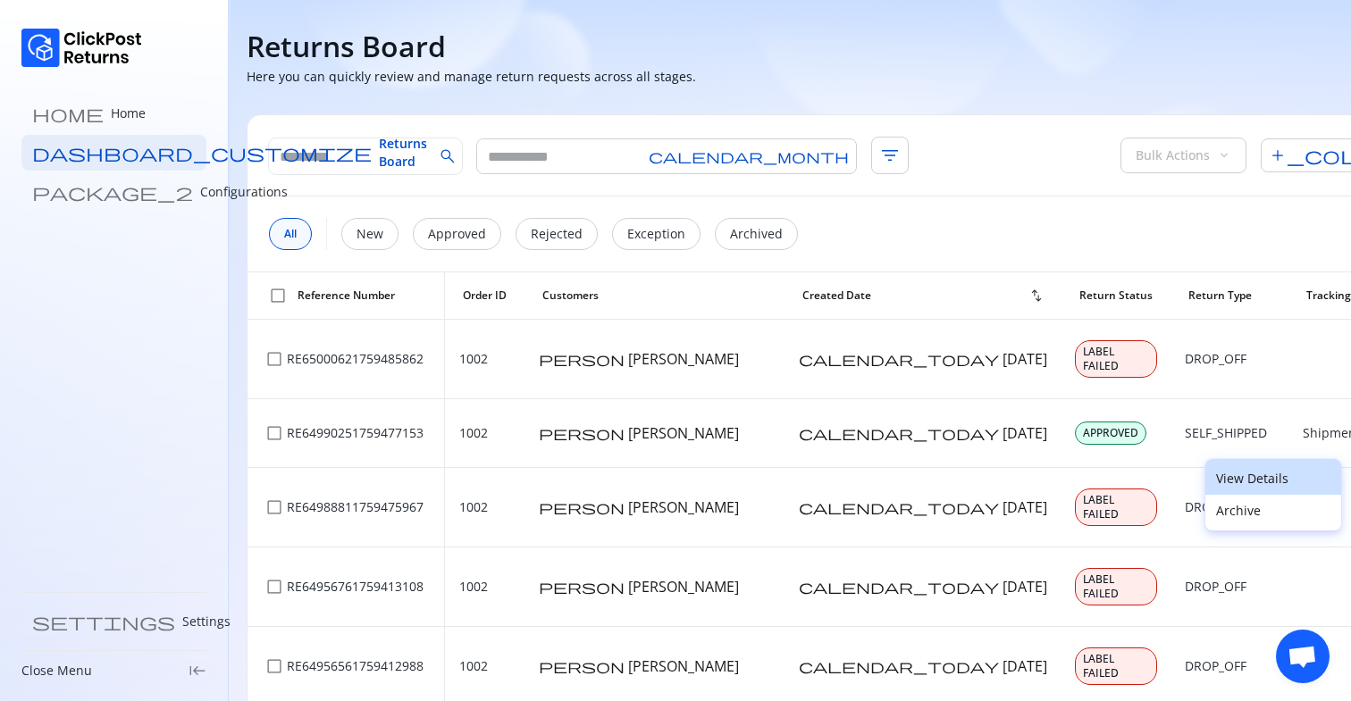
click at [1235, 486] on p "View Details" at bounding box center [1273, 479] width 114 height 18
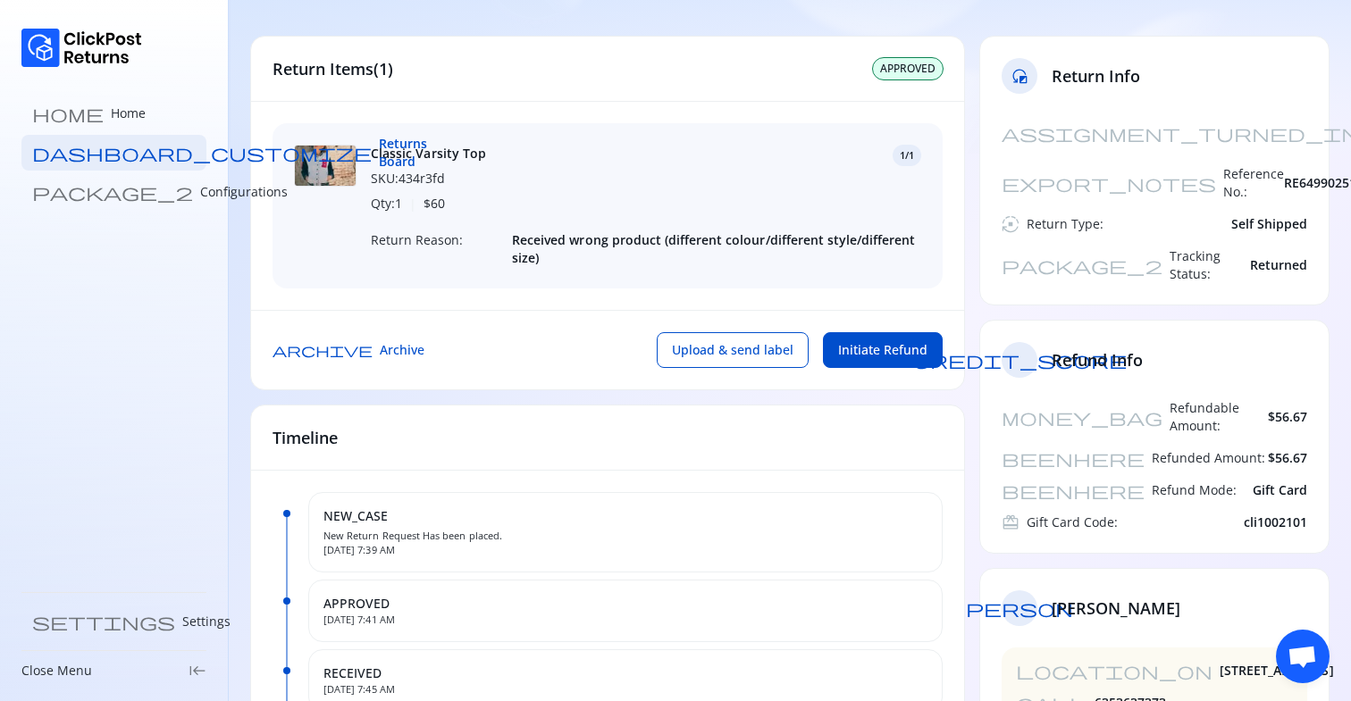
scroll to position [113, 0]
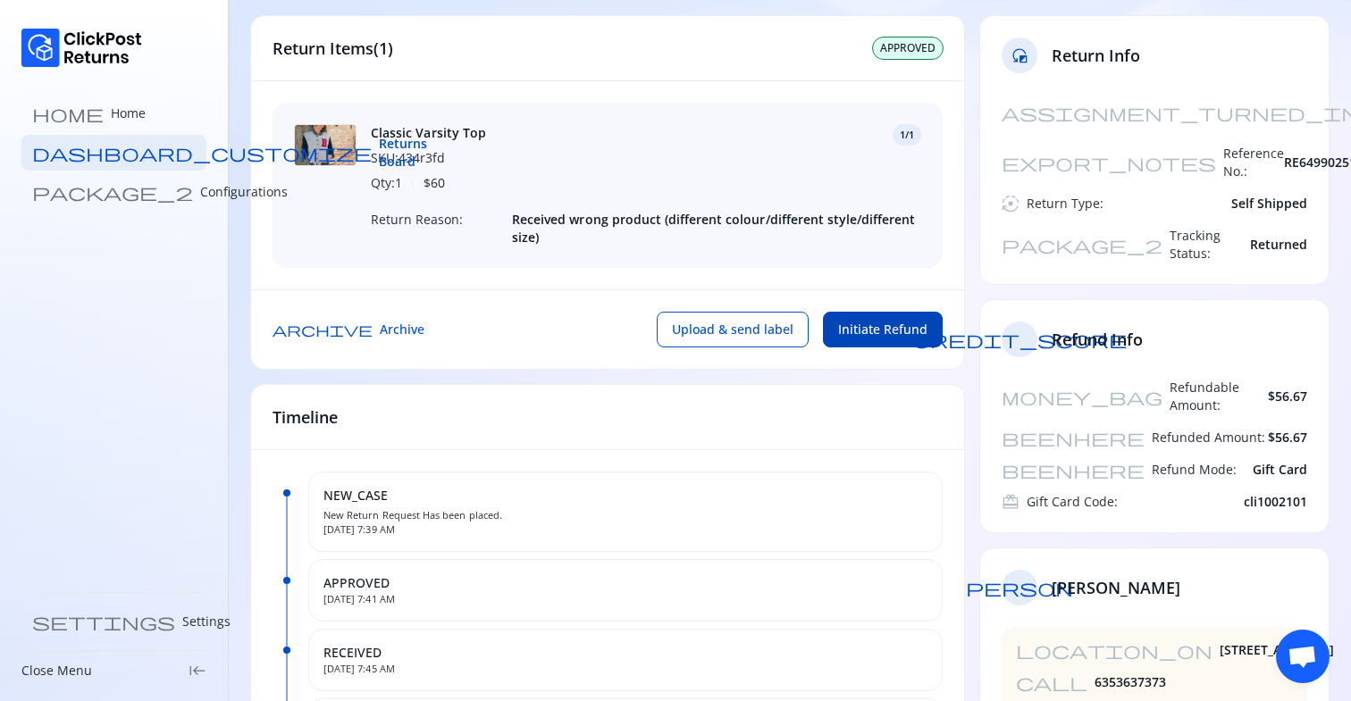
click at [878, 326] on span "Initiate Refund" at bounding box center [882, 330] width 89 height 18
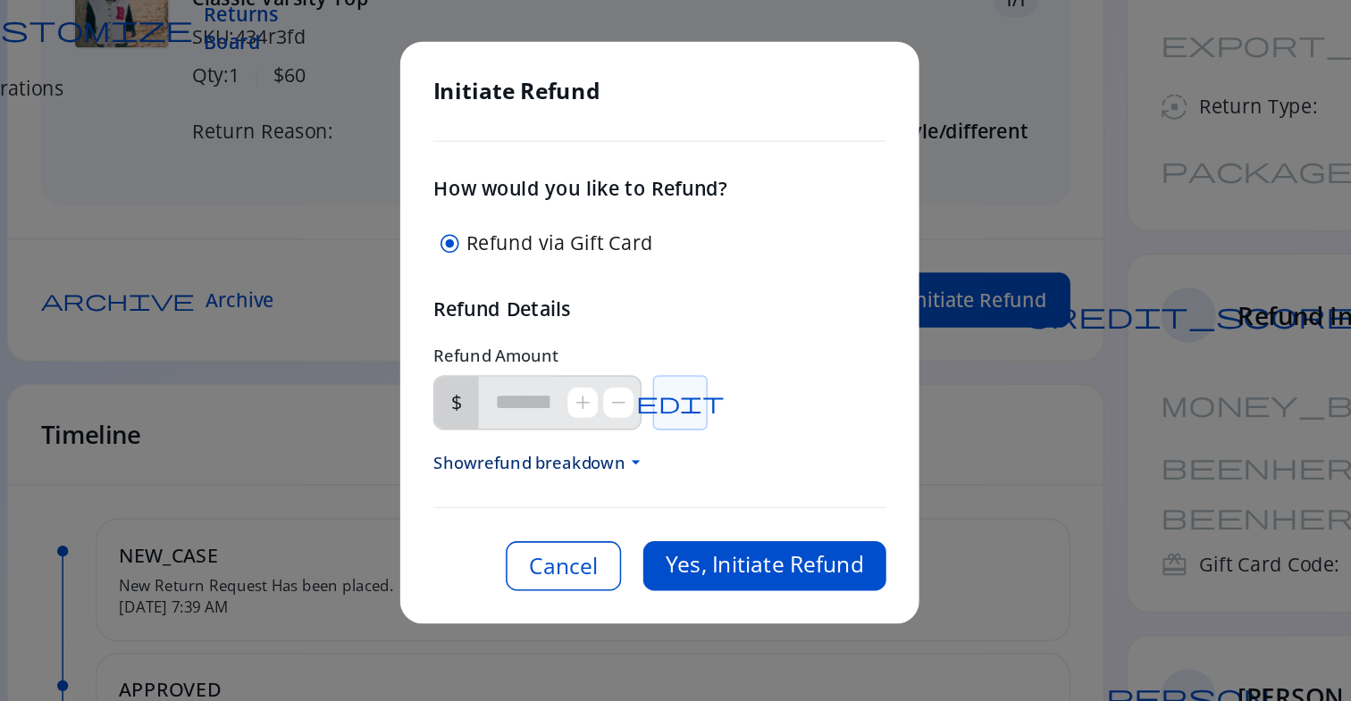
click at [697, 398] on span "edit" at bounding box center [688, 396] width 57 height 14
click at [608, 404] on input "*****" at bounding box center [585, 397] width 57 height 34
type input "*****"
click at [707, 413] on div "edit" at bounding box center [689, 397] width 36 height 36
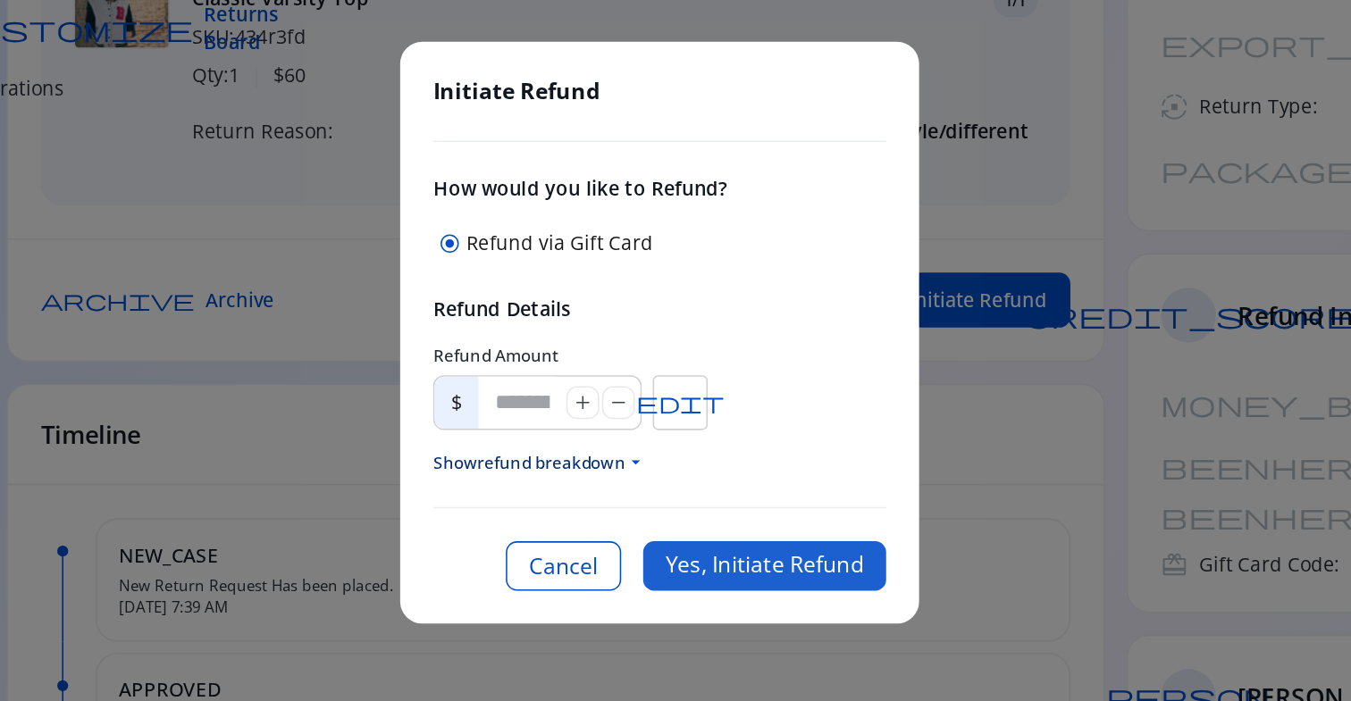
click at [733, 503] on button "Yes, Initiate Refund" at bounding box center [744, 503] width 158 height 32
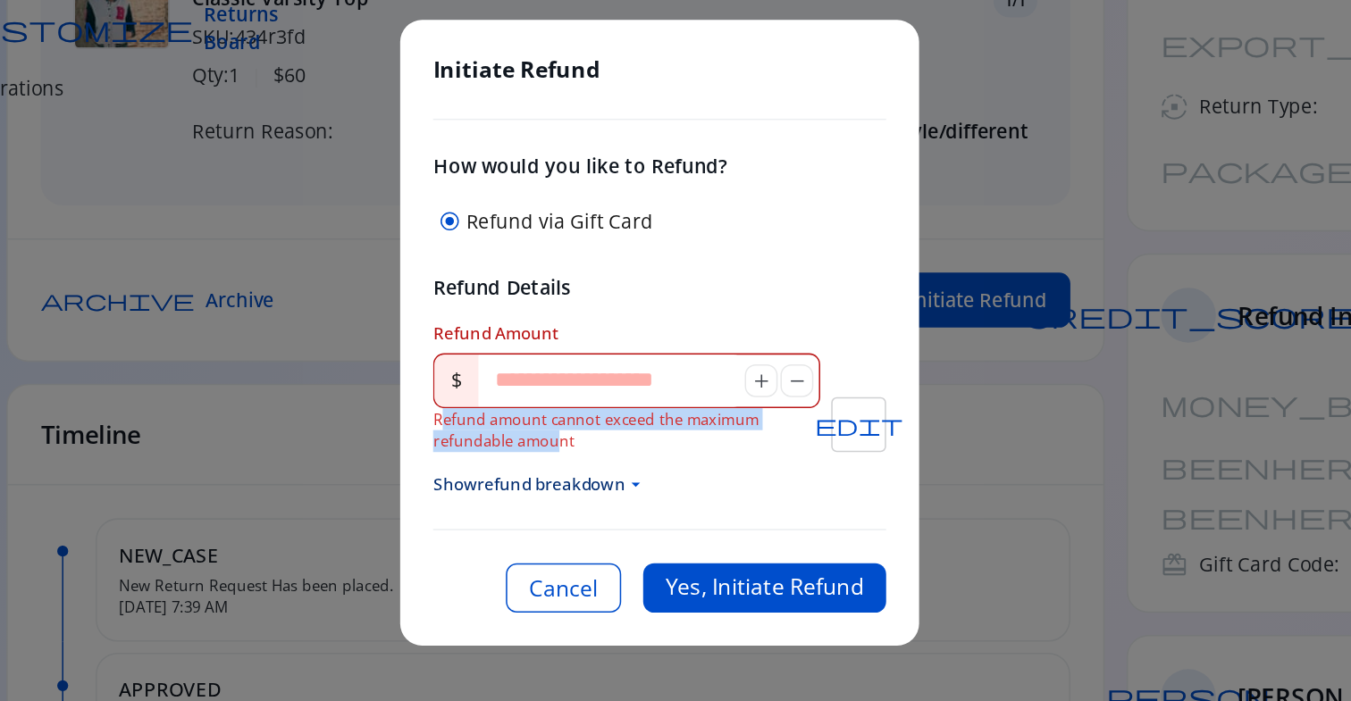
drag, startPoint x: 533, startPoint y: 406, endPoint x: 612, endPoint y: 420, distance: 79.7
click at [611, 420] on span "Refund amount cannot exceed the maximum refundable amount" at bounding box center [634, 414] width 212 height 28
click at [612, 420] on span "Refund amount cannot exceed the maximum refundable amount" at bounding box center [634, 414] width 212 height 28
drag, startPoint x: 526, startPoint y: 407, endPoint x: 623, endPoint y: 426, distance: 98.3
click at [623, 426] on div "Initiate Refund How would you like to Refund? radio_button_checked Refund via G…" at bounding box center [676, 350] width 338 height 407
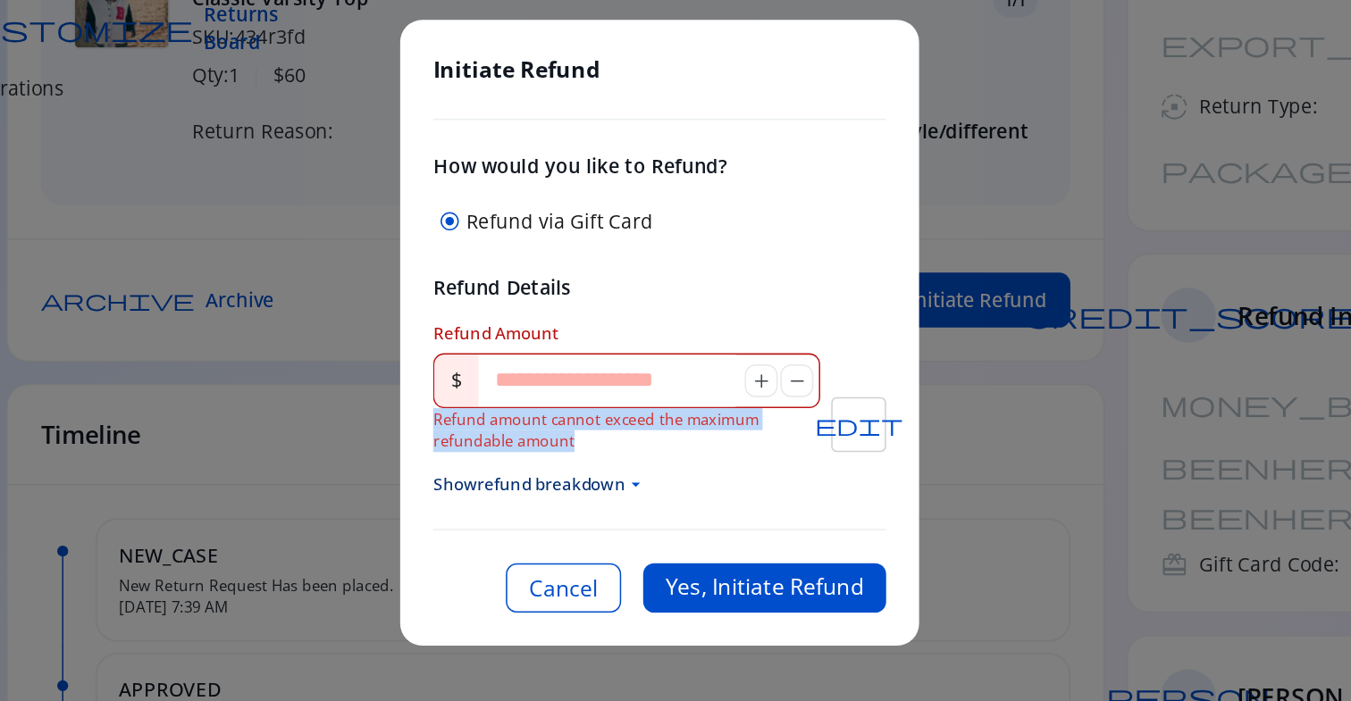
click at [580, 409] on span "Refund amount cannot exceed the maximum refundable amount" at bounding box center [634, 414] width 212 height 28
click at [615, 411] on span "Refund amount cannot exceed the maximum refundable amount" at bounding box center [634, 414] width 212 height 28
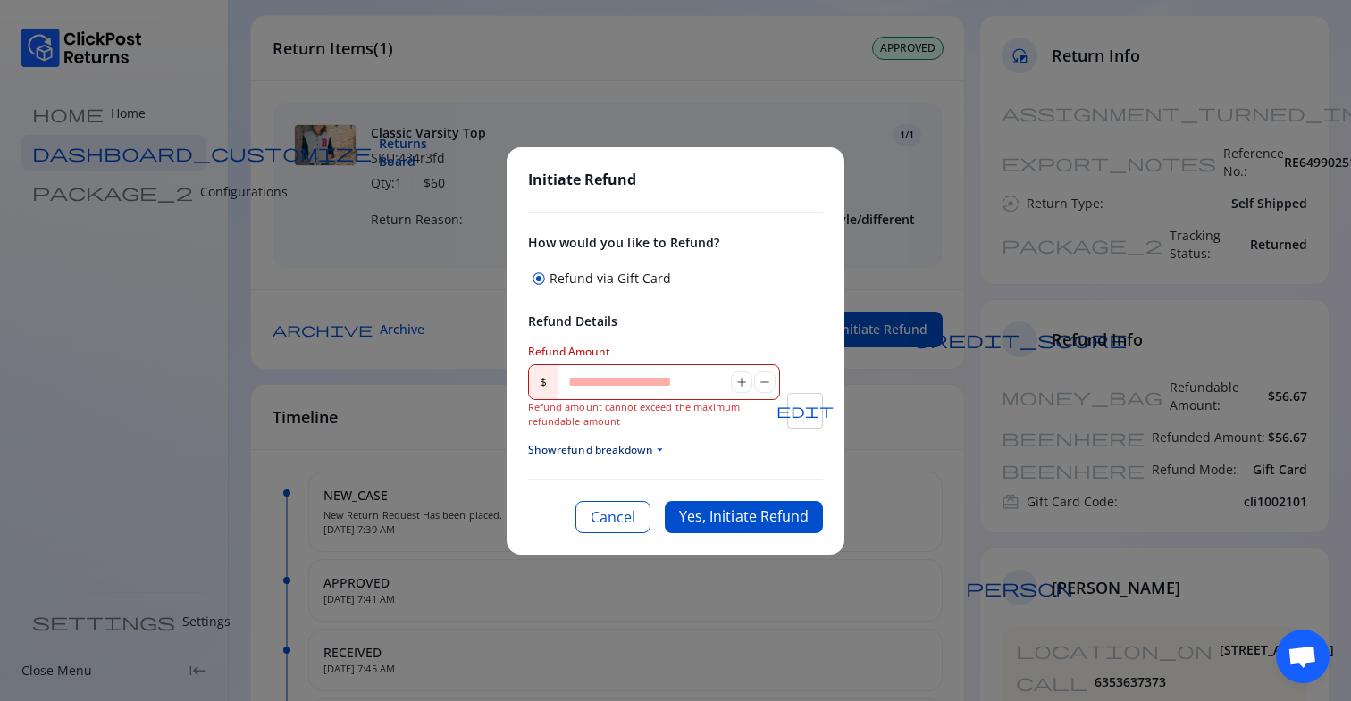
click at [618, 449] on span "Show refund breakdown arrow_drop_down" at bounding box center [675, 450] width 295 height 14
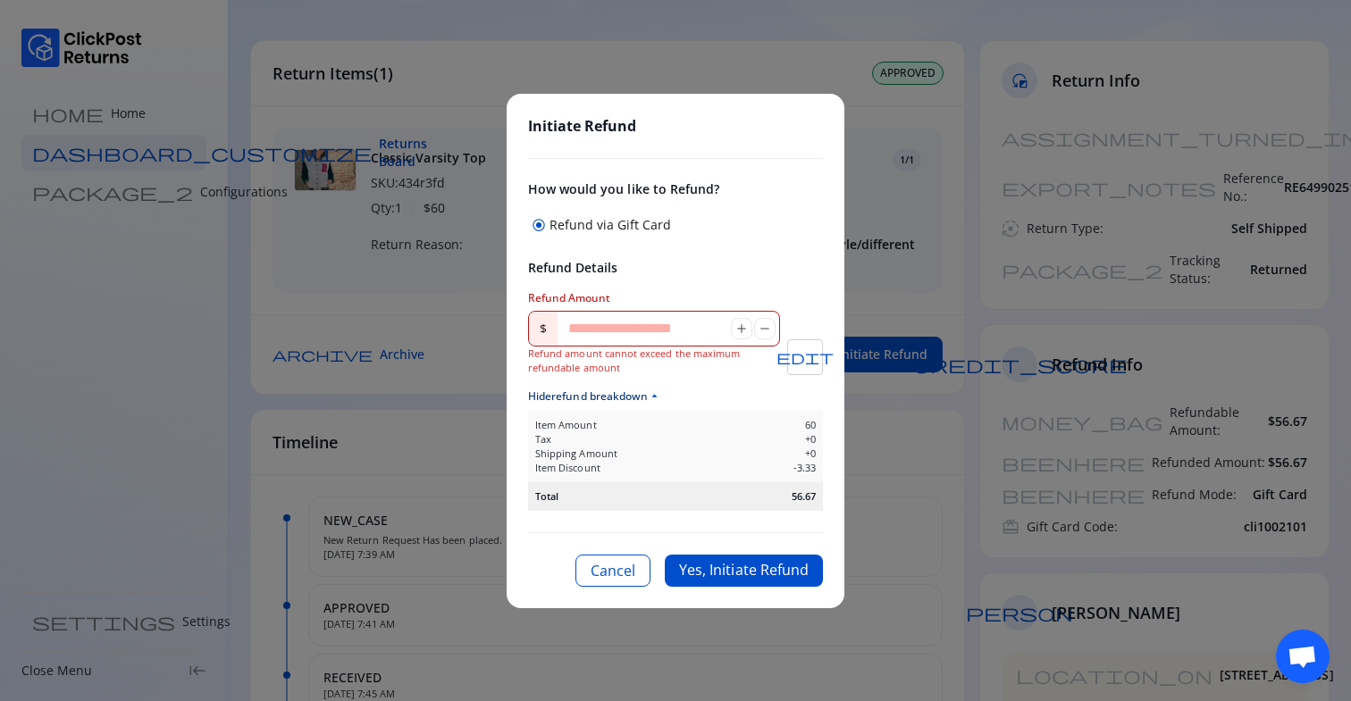
scroll to position [0, 0]
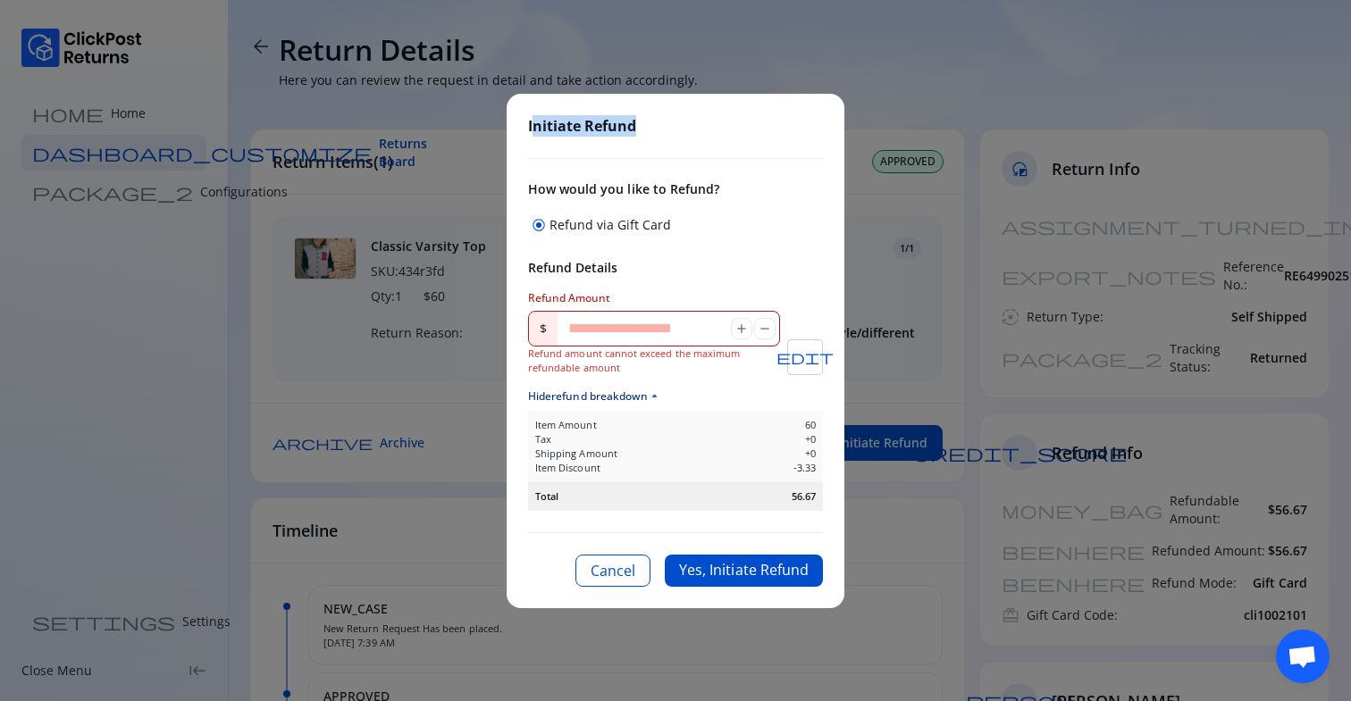
drag, startPoint x: 532, startPoint y: 122, endPoint x: 731, endPoint y: 122, distance: 198.3
click at [727, 122] on div "Initiate Refund How would you like to Refund? radio_button_checked Refund via G…" at bounding box center [676, 351] width 338 height 515
click at [731, 122] on div "Initiate Refund How would you like to Refund? radio_button_checked Refund via G…" at bounding box center [676, 351] width 338 height 515
drag, startPoint x: 545, startPoint y: 356, endPoint x: 641, endPoint y: 356, distance: 95.6
click at [640, 356] on span "Refund amount cannot exceed the maximum refundable amount" at bounding box center [634, 361] width 212 height 28
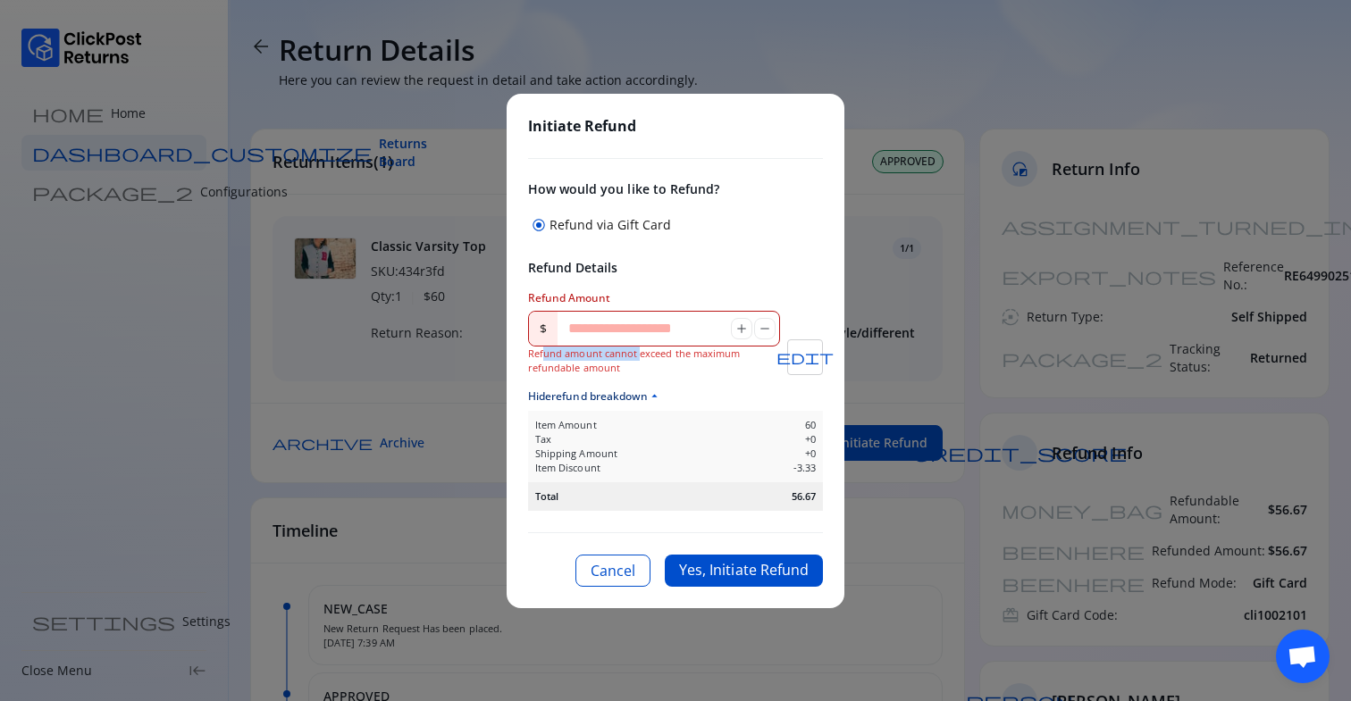
click at [641, 356] on span "Refund amount cannot exceed the maximum refundable amount" at bounding box center [634, 361] width 212 height 28
click at [624, 573] on button "Cancel" at bounding box center [612, 571] width 75 height 32
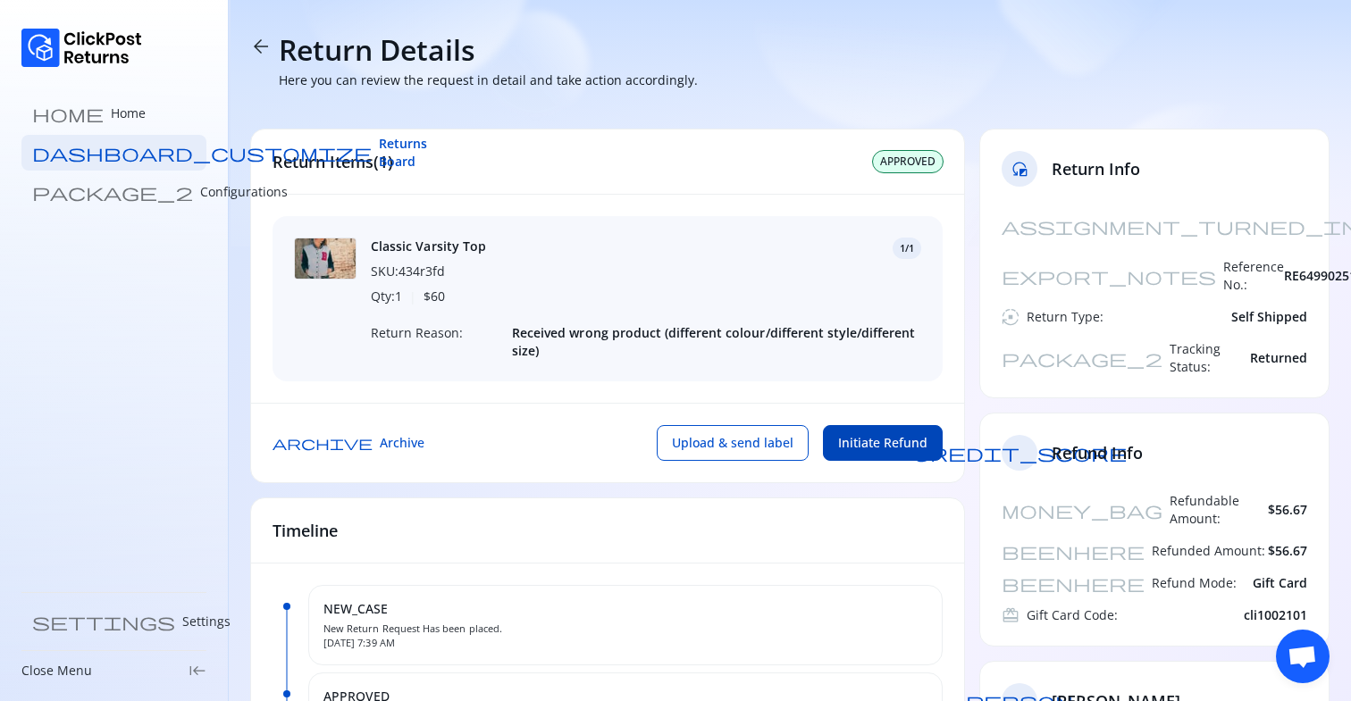
click at [896, 450] on span "Initiate Refund" at bounding box center [882, 443] width 89 height 18
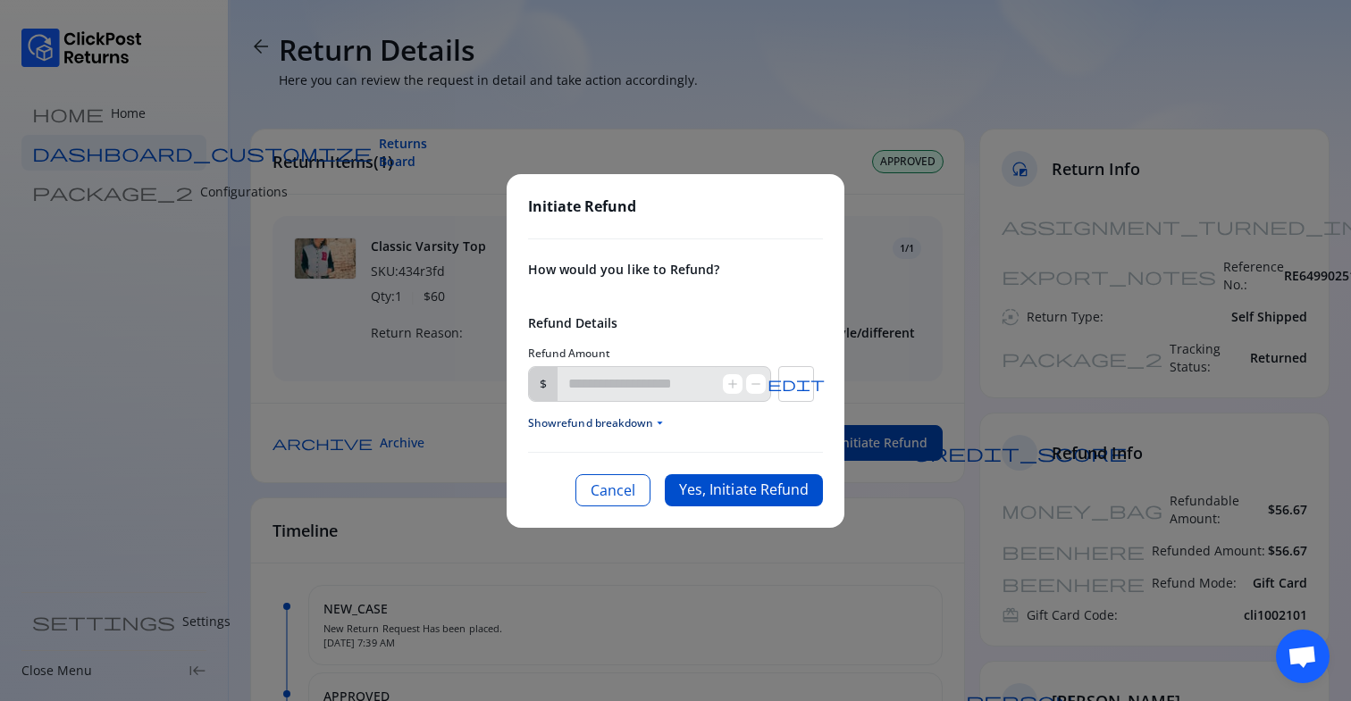
type input "*****"
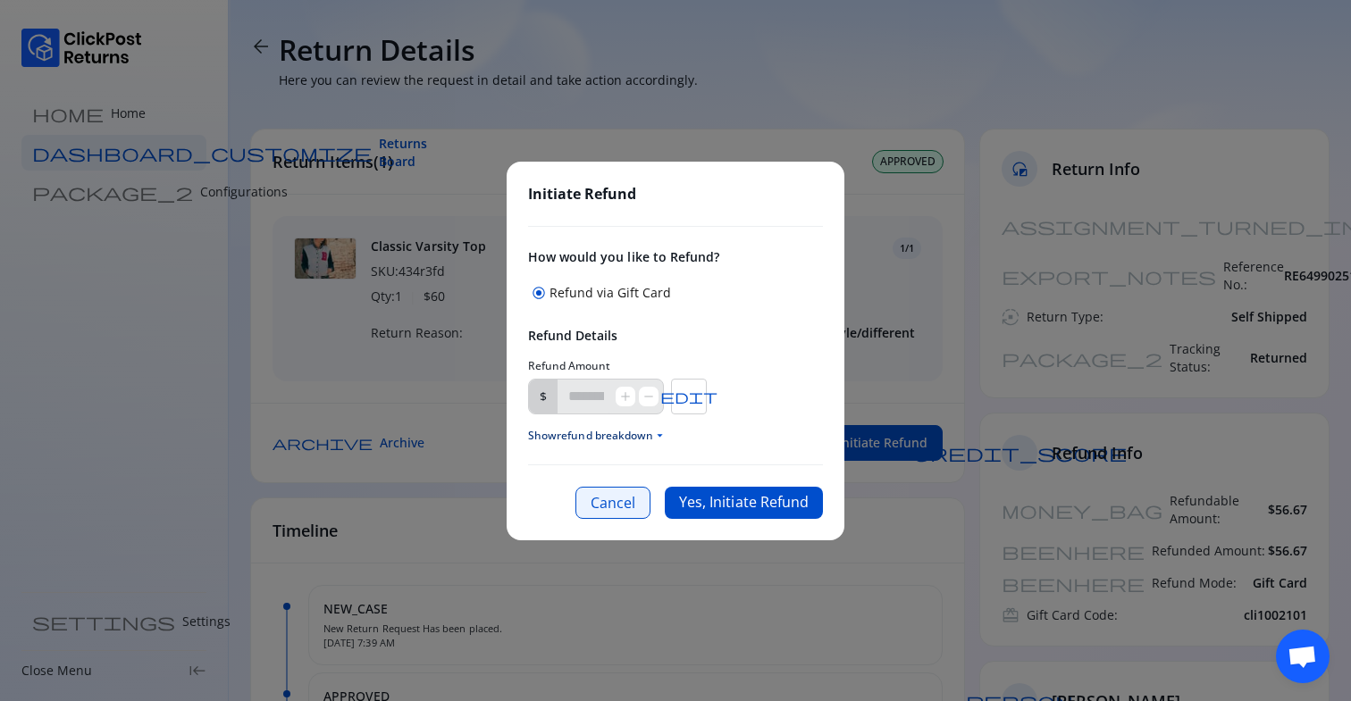
click at [607, 499] on button "Cancel" at bounding box center [612, 503] width 75 height 32
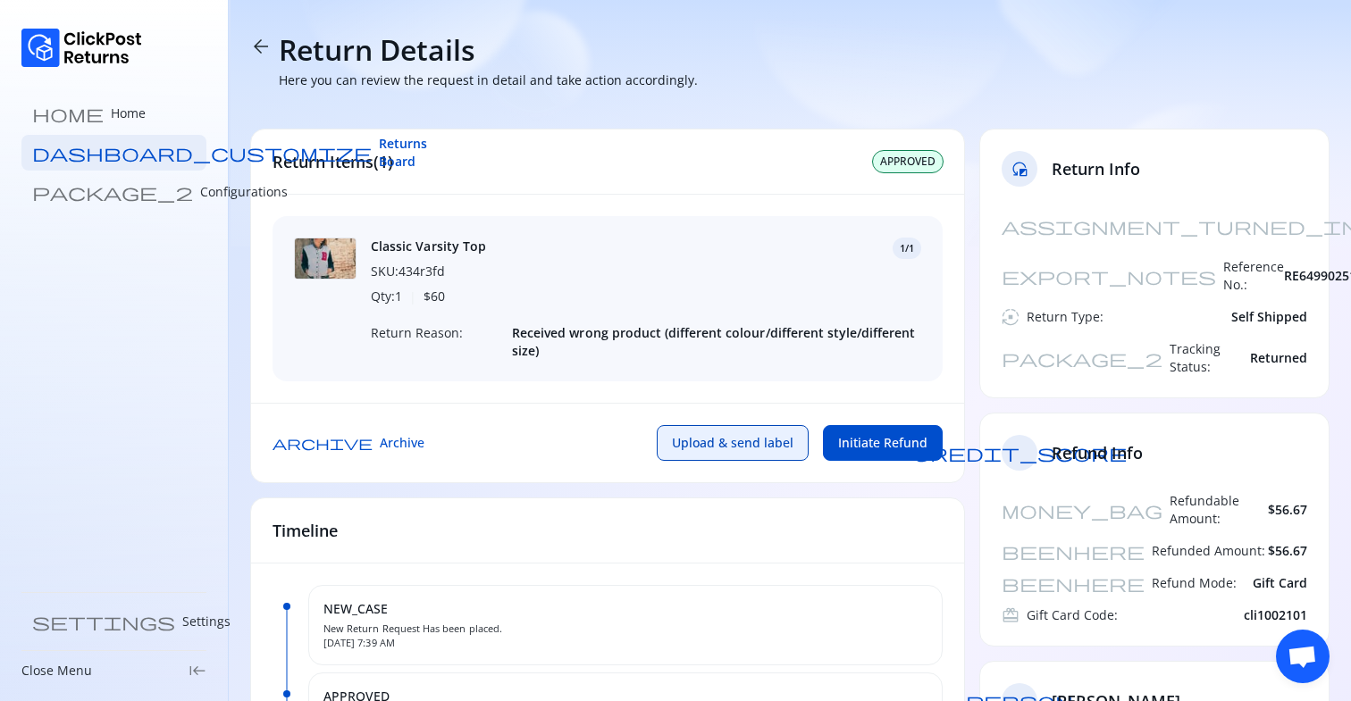
click at [705, 442] on span "Upload & send label" at bounding box center [732, 443] width 121 height 18
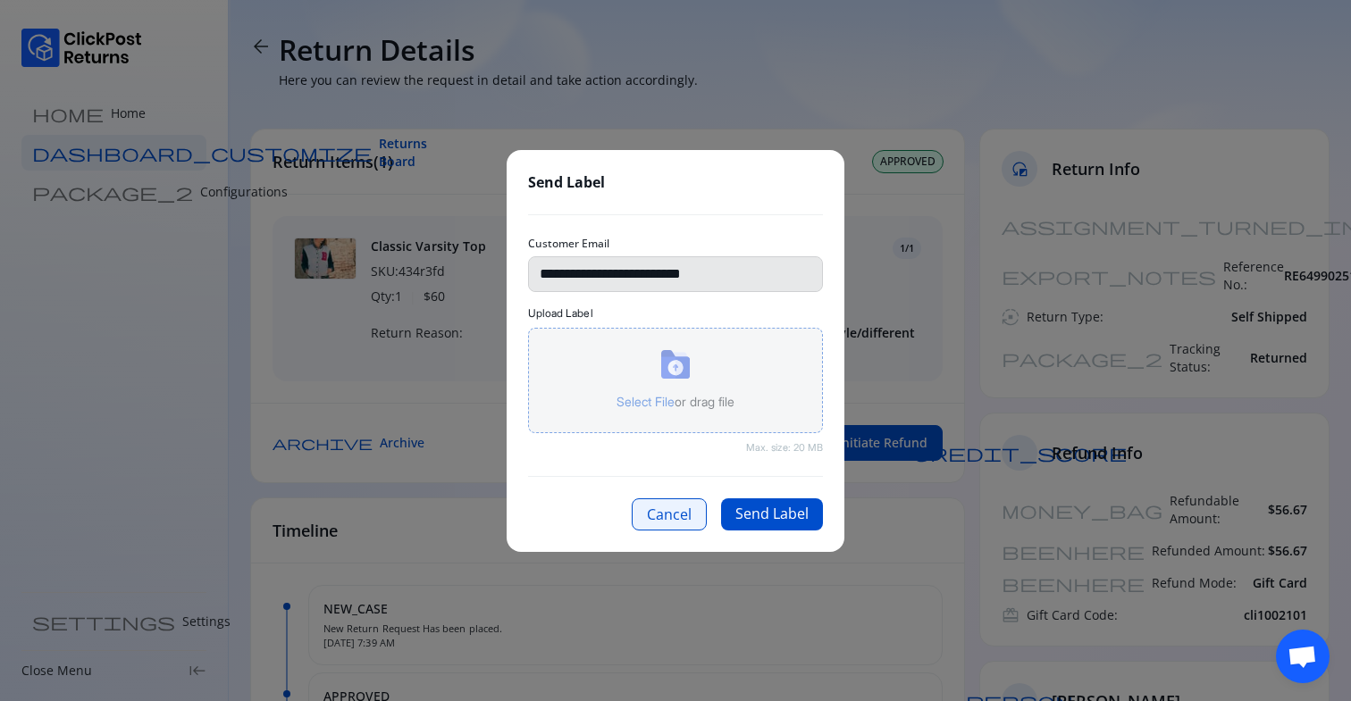
click at [656, 521] on button "Cancel" at bounding box center [669, 514] width 75 height 32
